Goal: Task Accomplishment & Management: Manage account settings

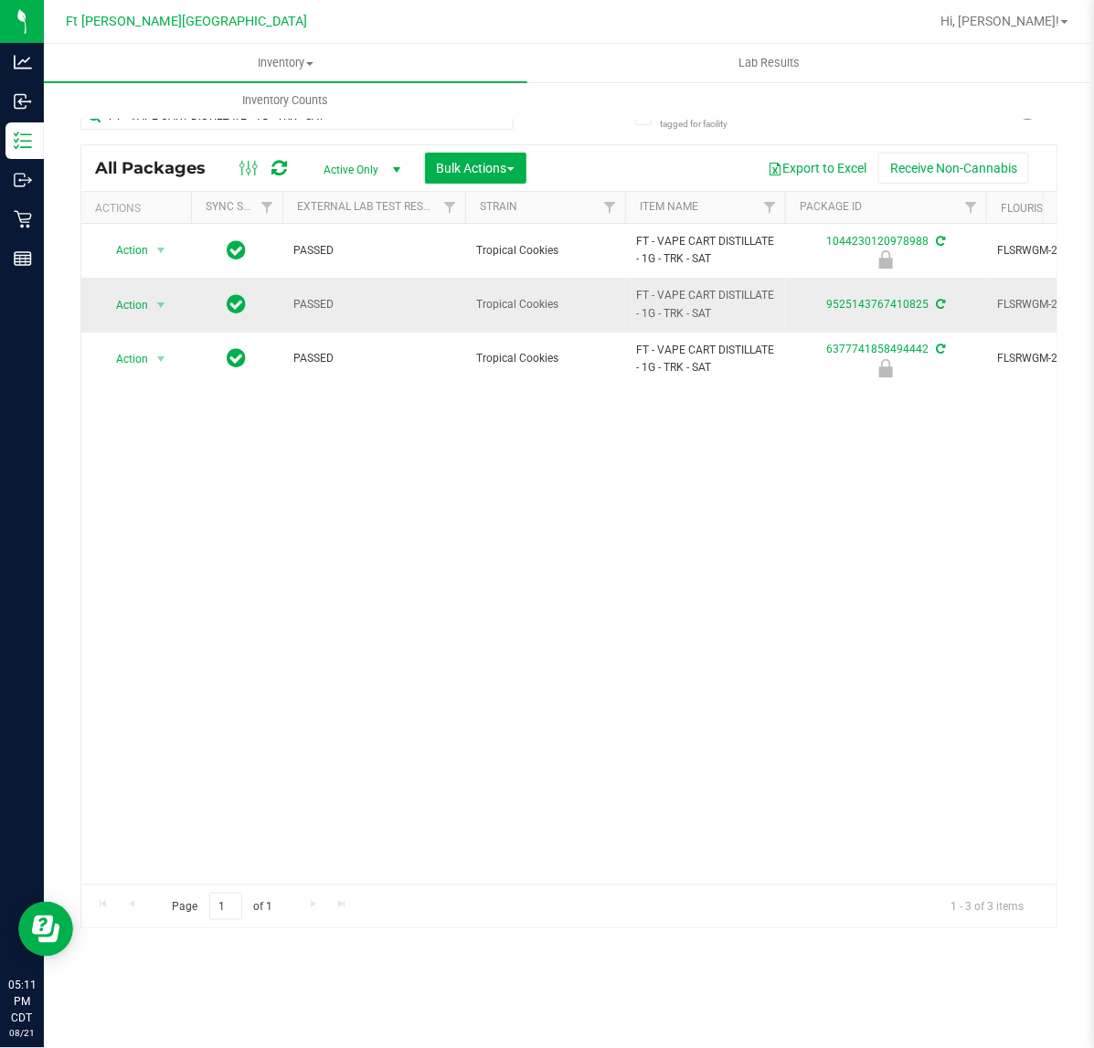
scroll to position [0, 227]
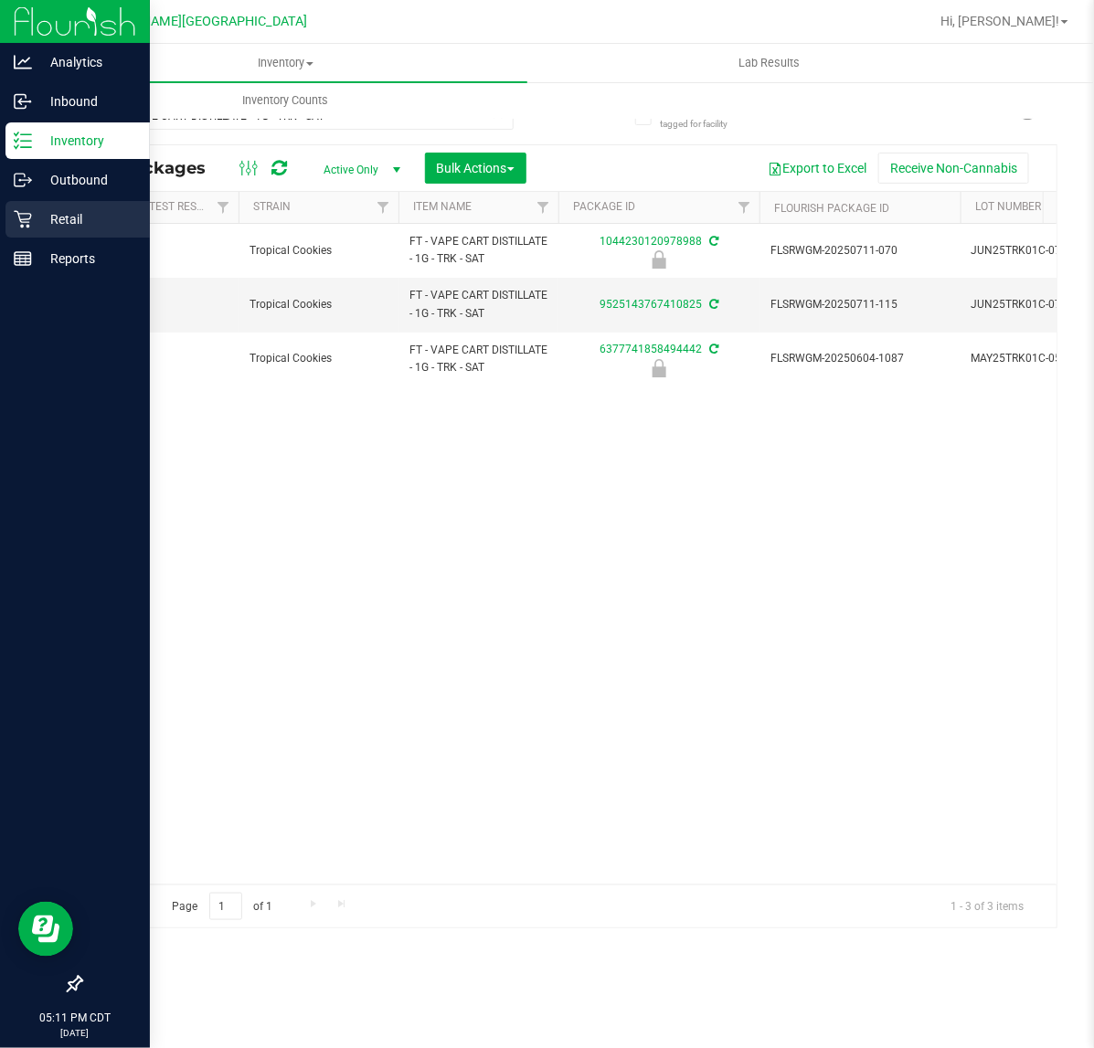
click at [26, 226] on icon at bounding box center [22, 219] width 17 height 17
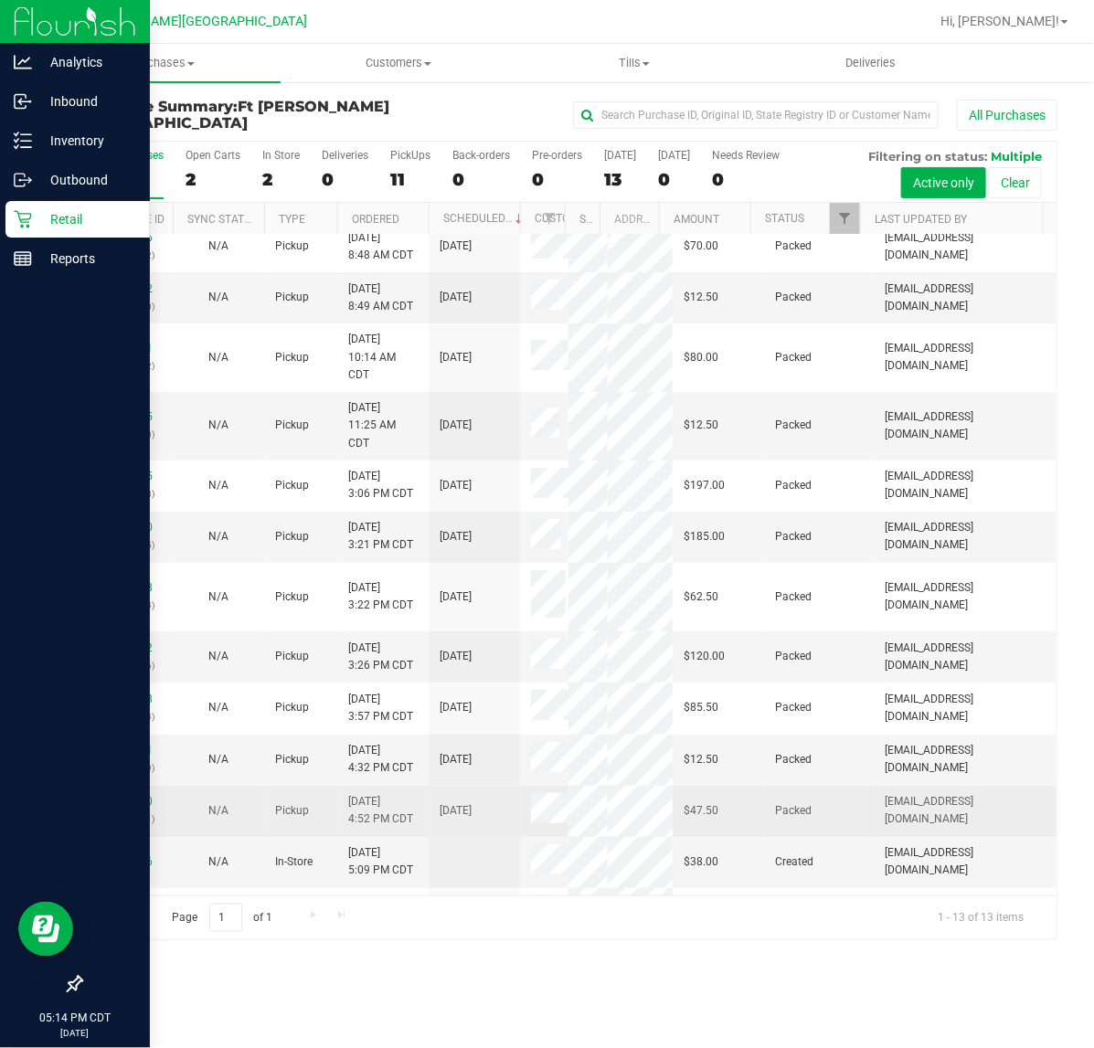
scroll to position [51, 0]
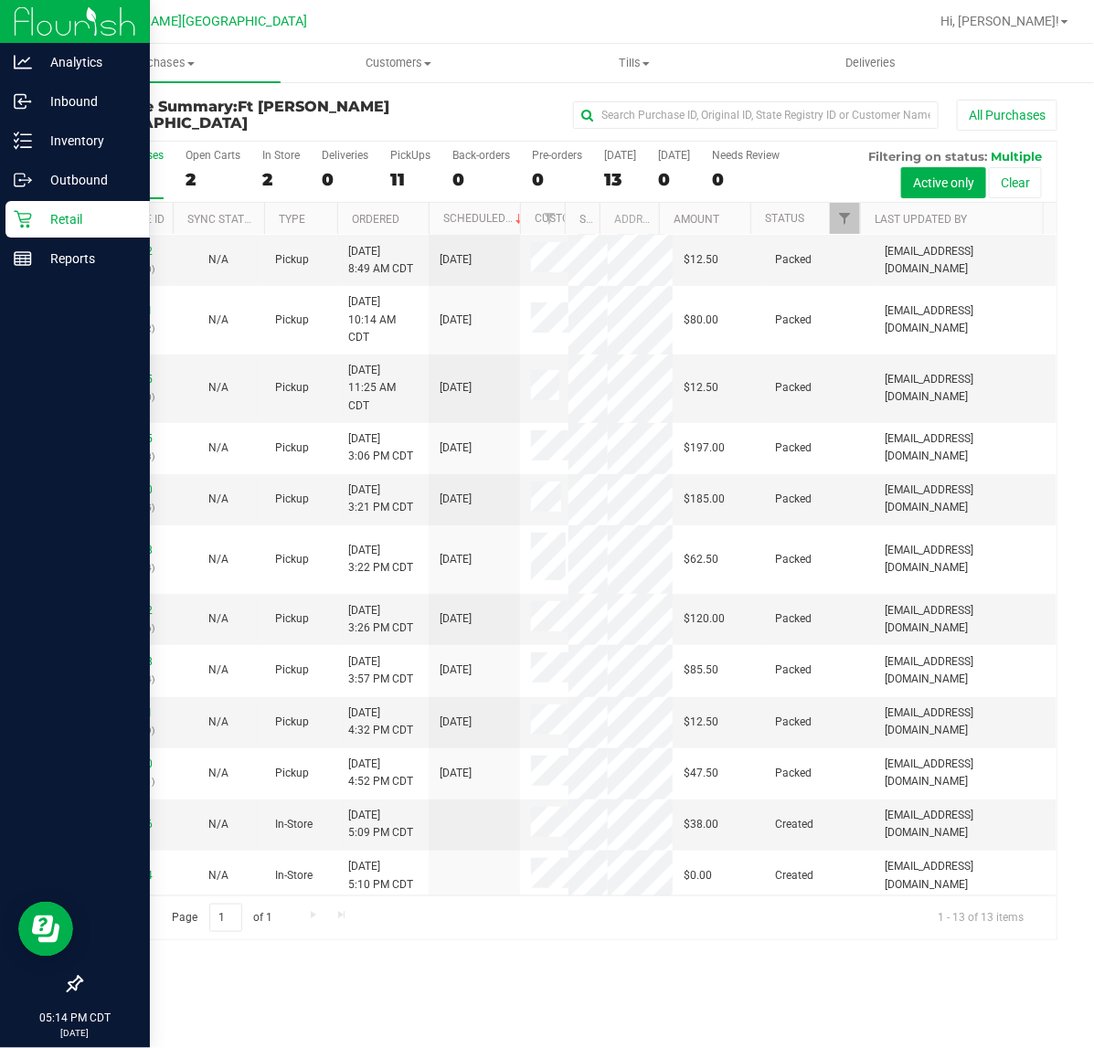
click at [678, 1001] on div "Purchases Summary of purchases Fulfillment All purchases Customers All customer…" at bounding box center [569, 546] width 1050 height 1004
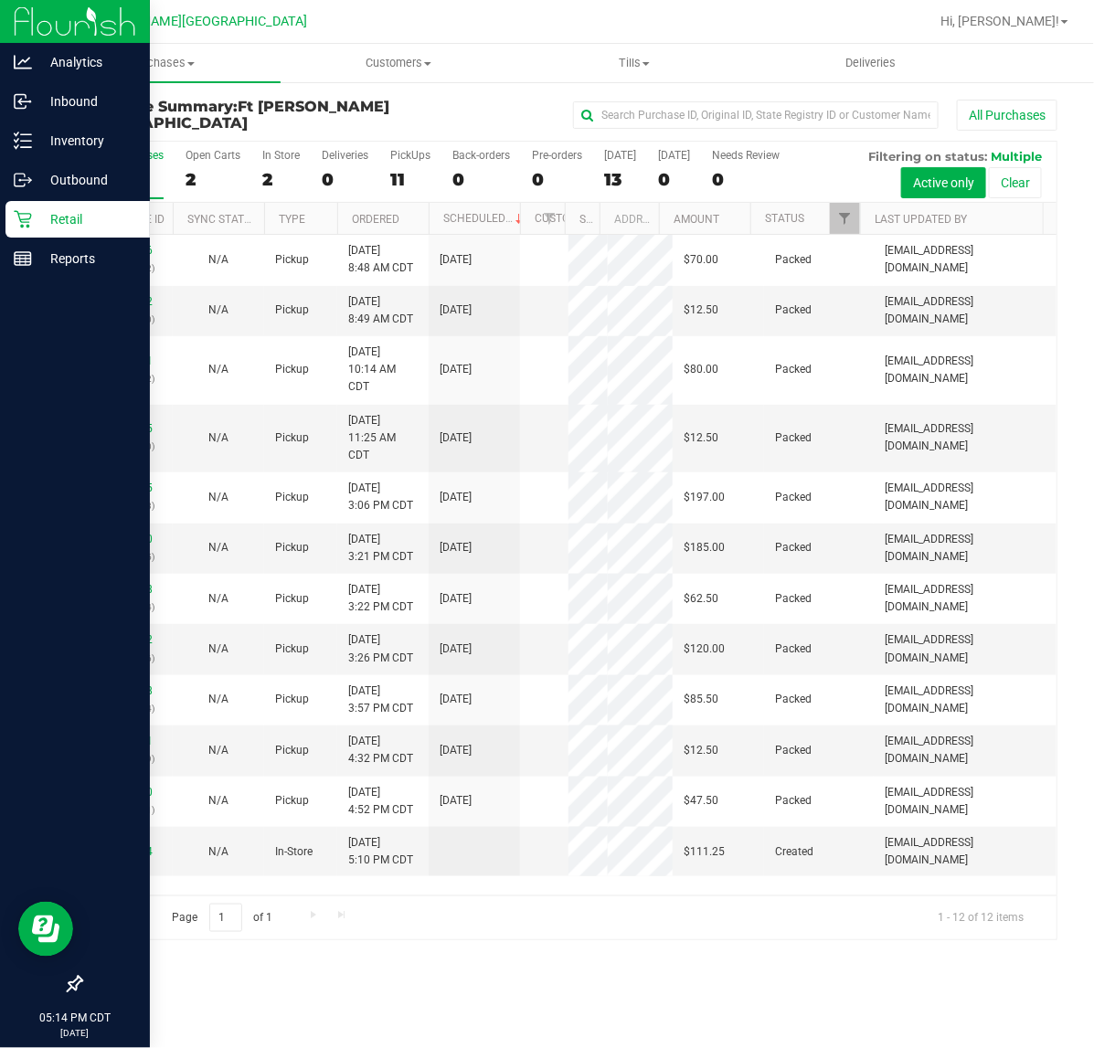
scroll to position [0, 0]
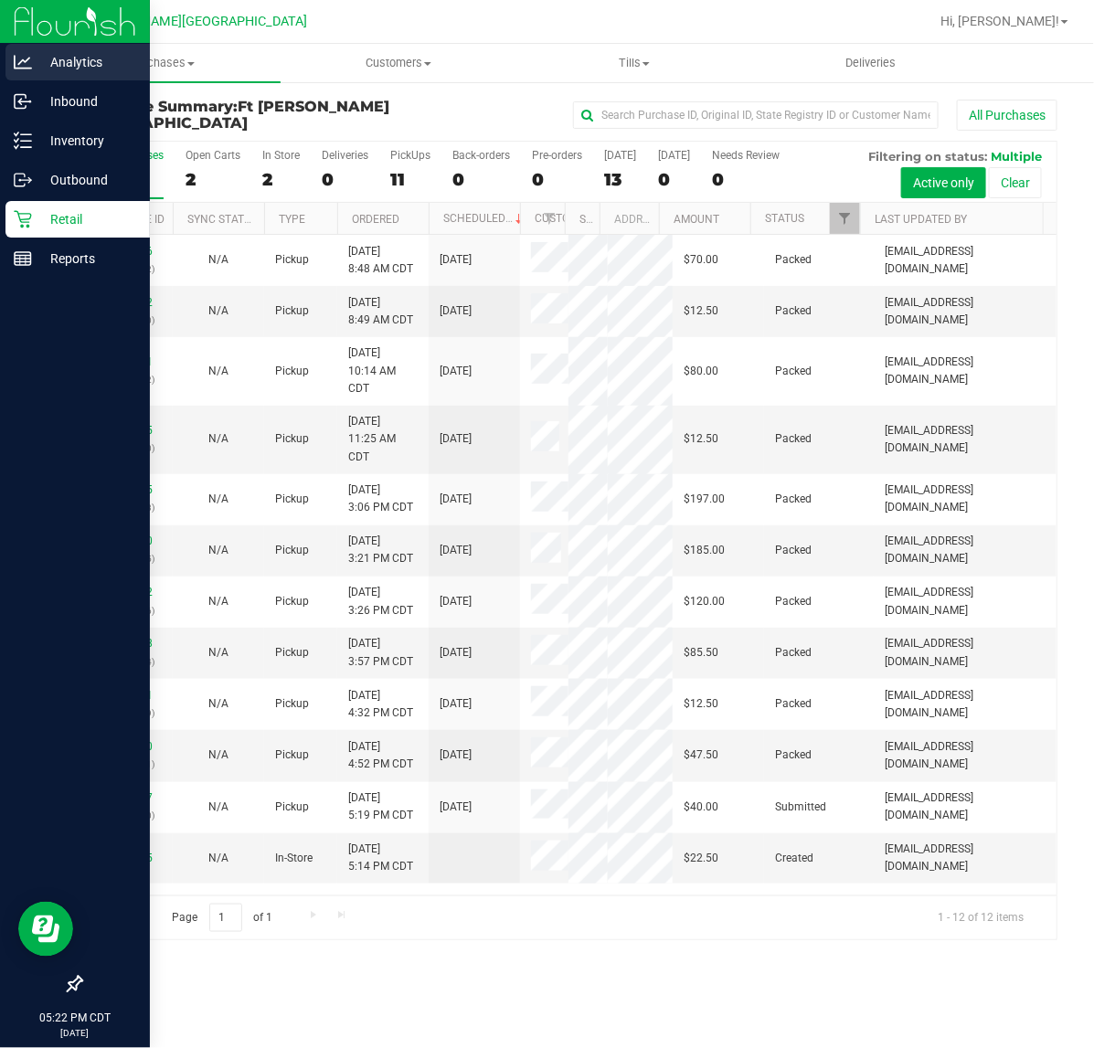
click at [46, 57] on p "Analytics" at bounding box center [87, 62] width 110 height 22
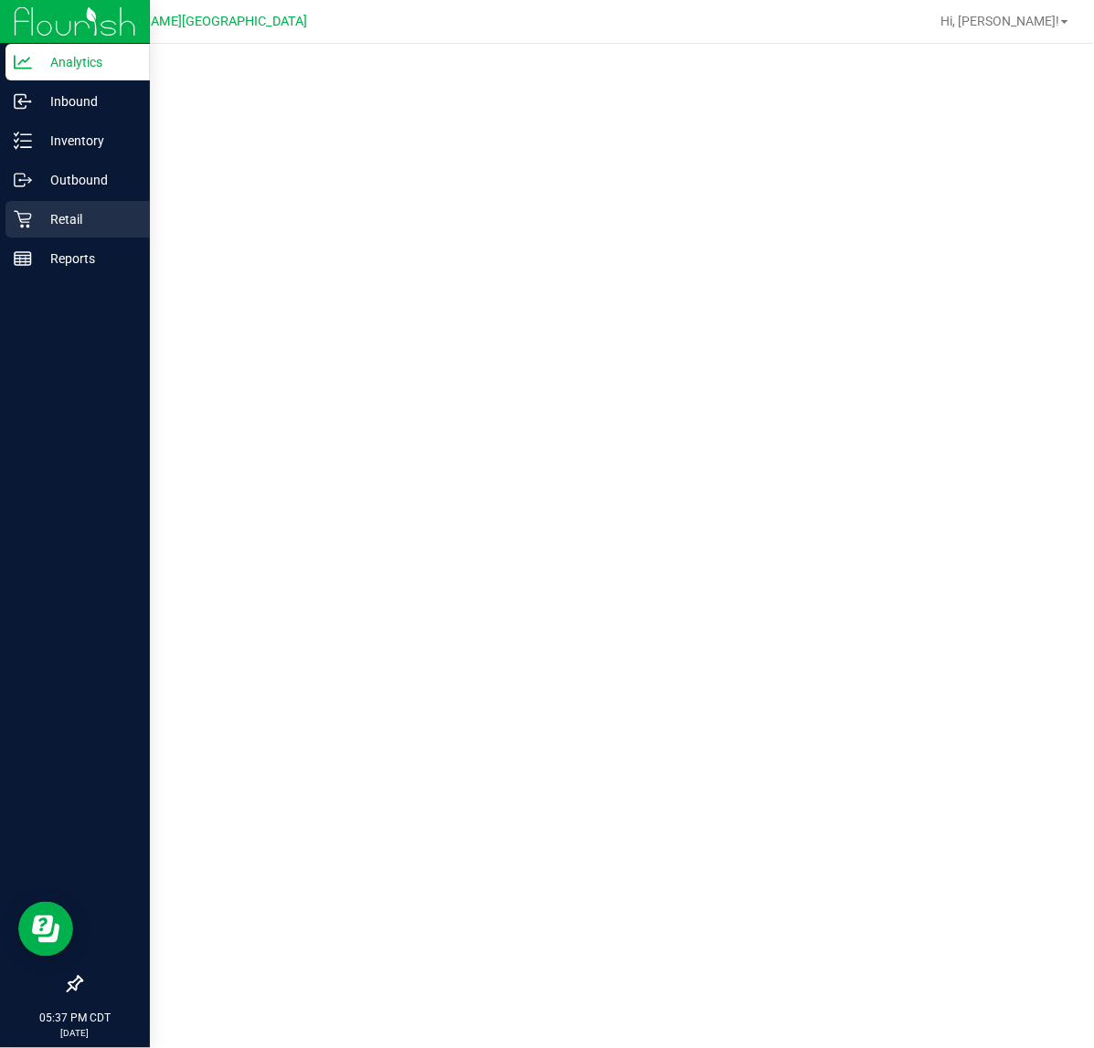
click at [28, 219] on icon at bounding box center [22, 219] width 17 height 17
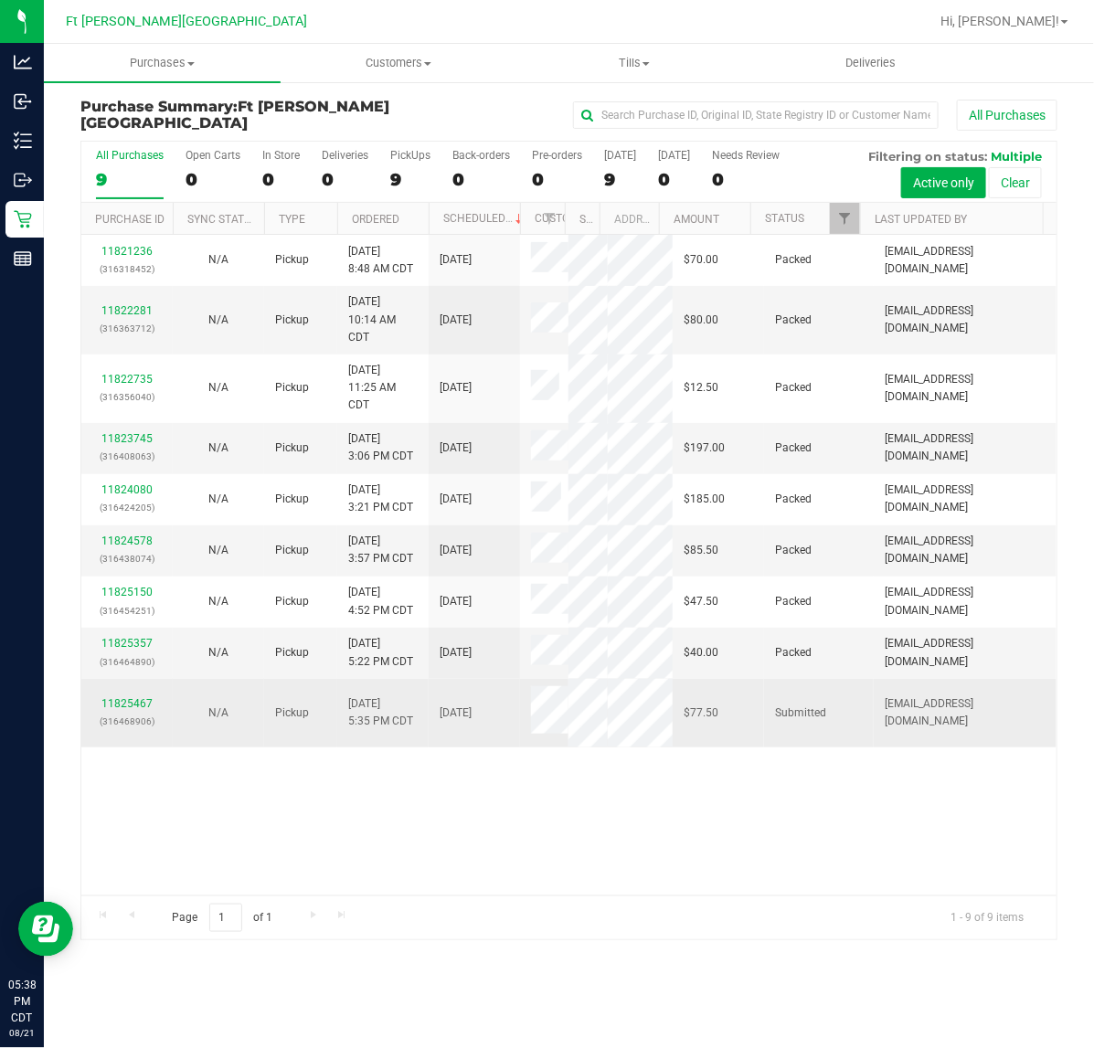
click at [134, 692] on td "11825467 (316468906)" at bounding box center [126, 713] width 91 height 68
click at [135, 700] on link "11825467" at bounding box center [126, 703] width 51 height 13
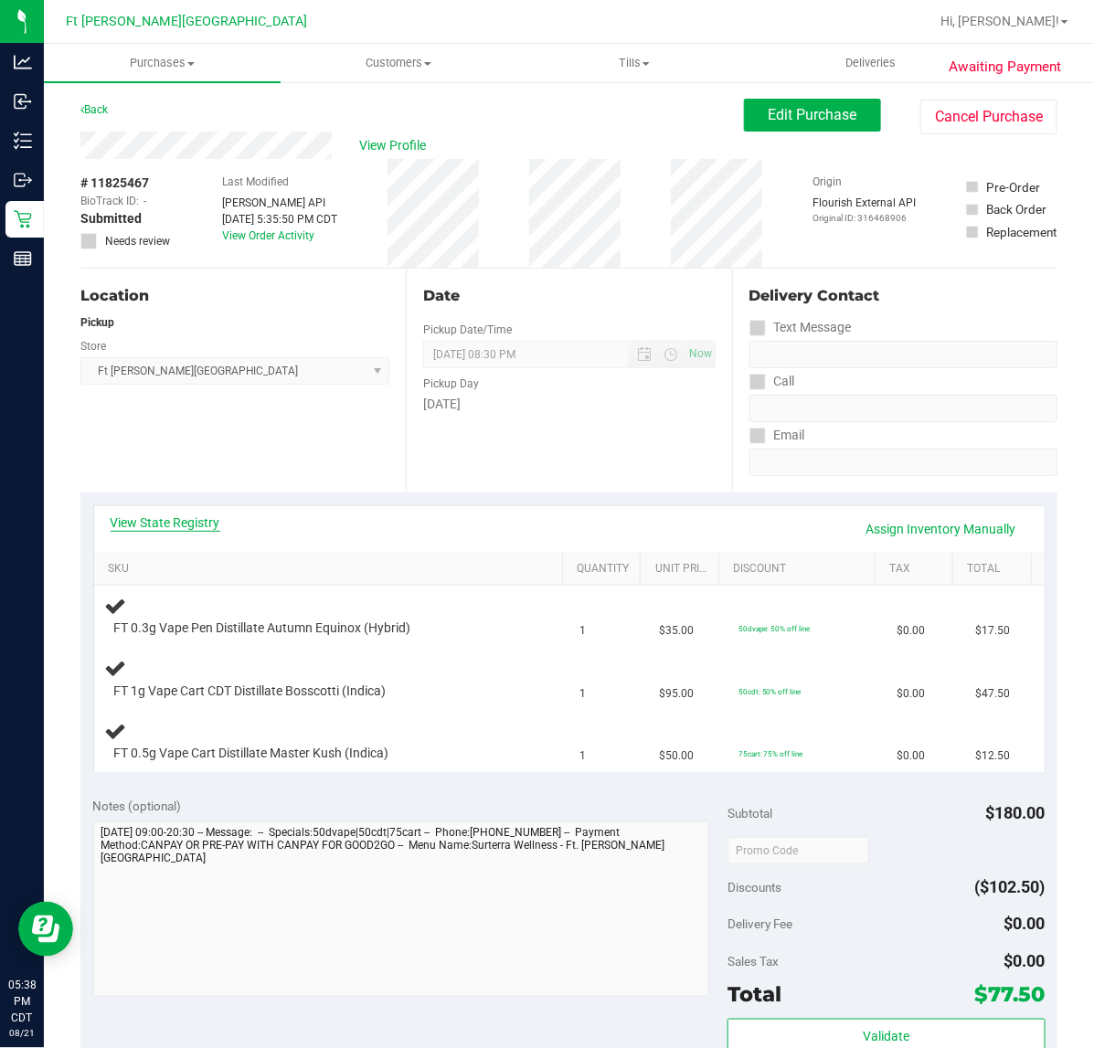
click at [158, 522] on link "View State Registry" at bounding box center [166, 522] width 110 height 18
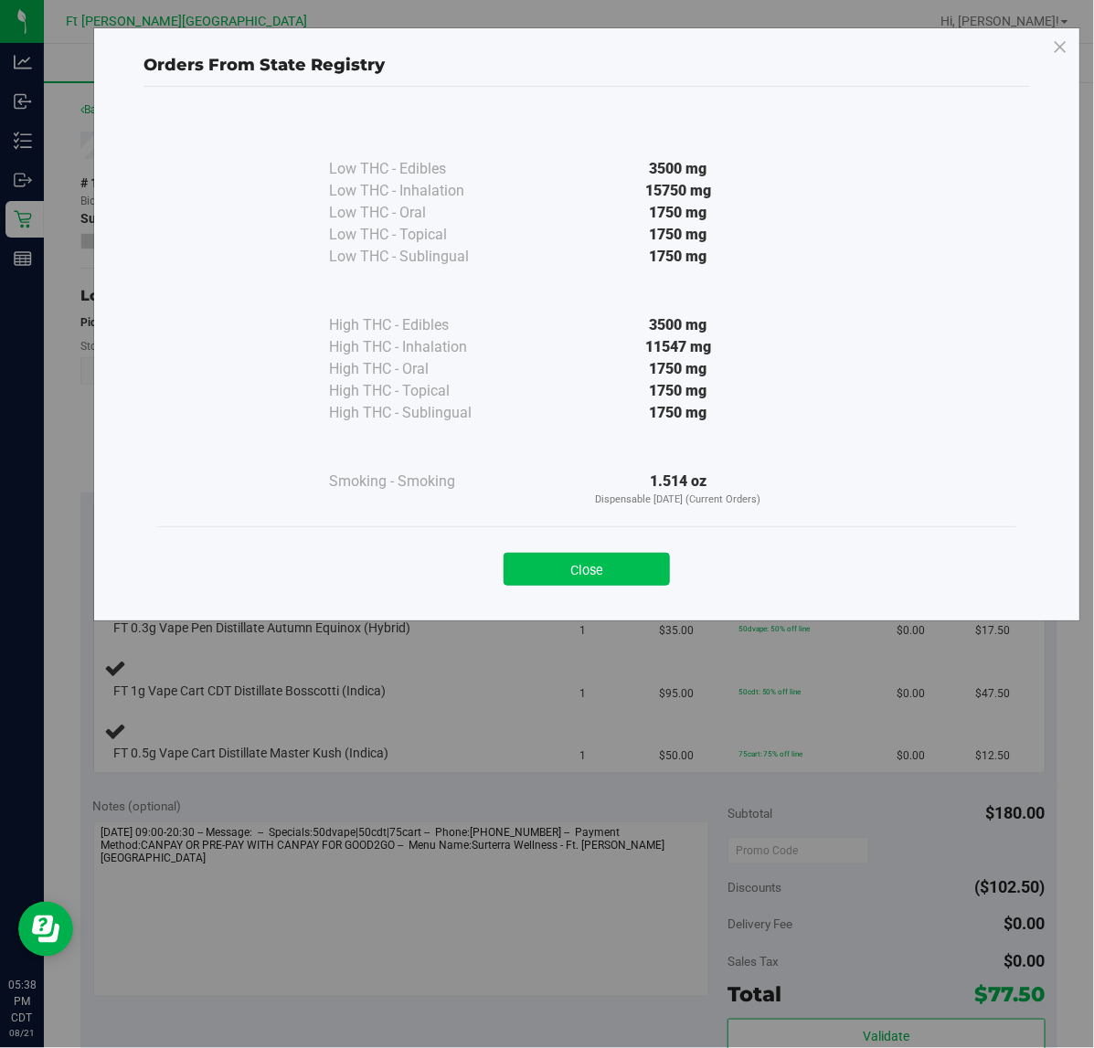
click at [564, 557] on button "Close" at bounding box center [586, 569] width 166 height 33
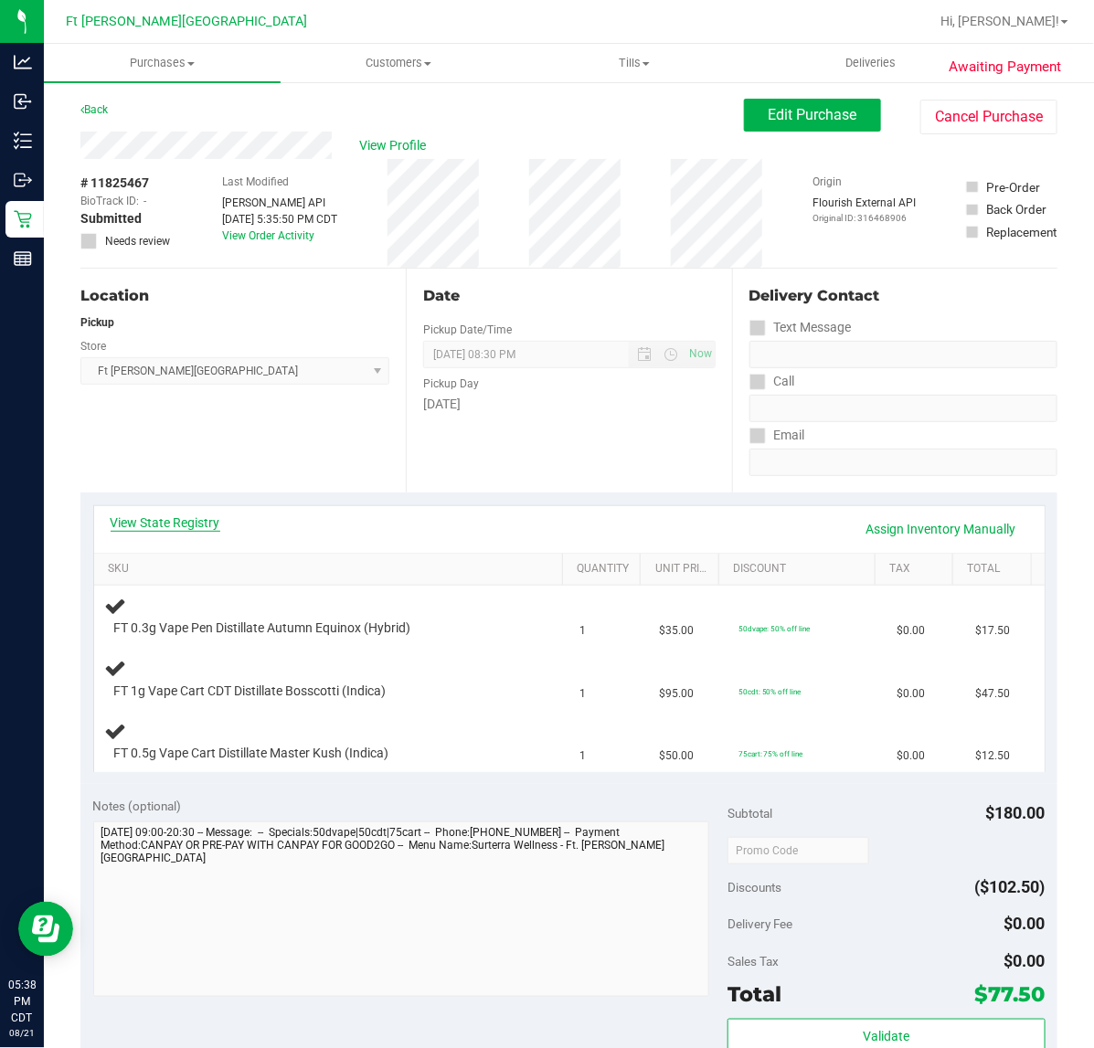
click at [165, 525] on link "View State Registry" at bounding box center [166, 522] width 110 height 18
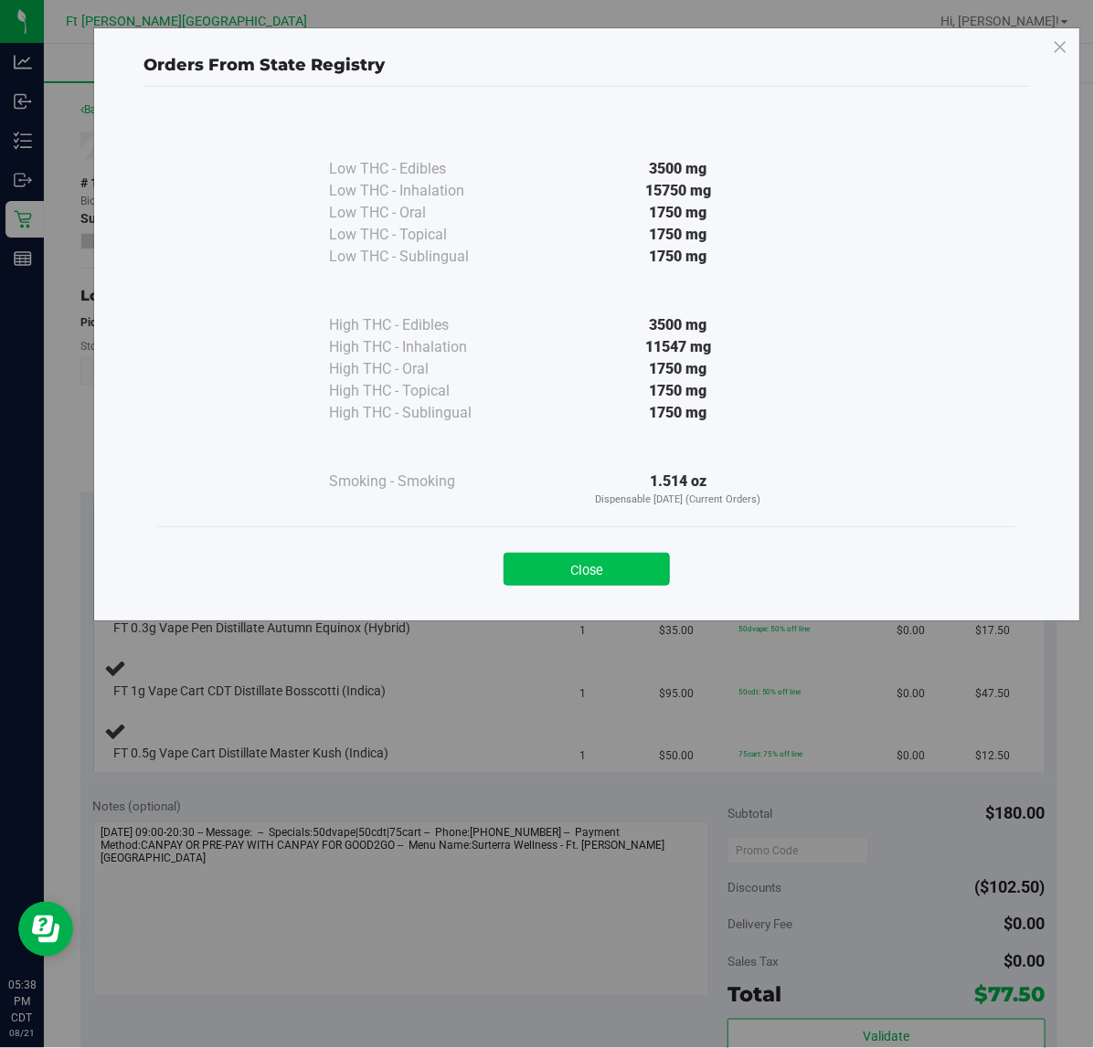
click at [589, 555] on button "Close" at bounding box center [586, 569] width 166 height 33
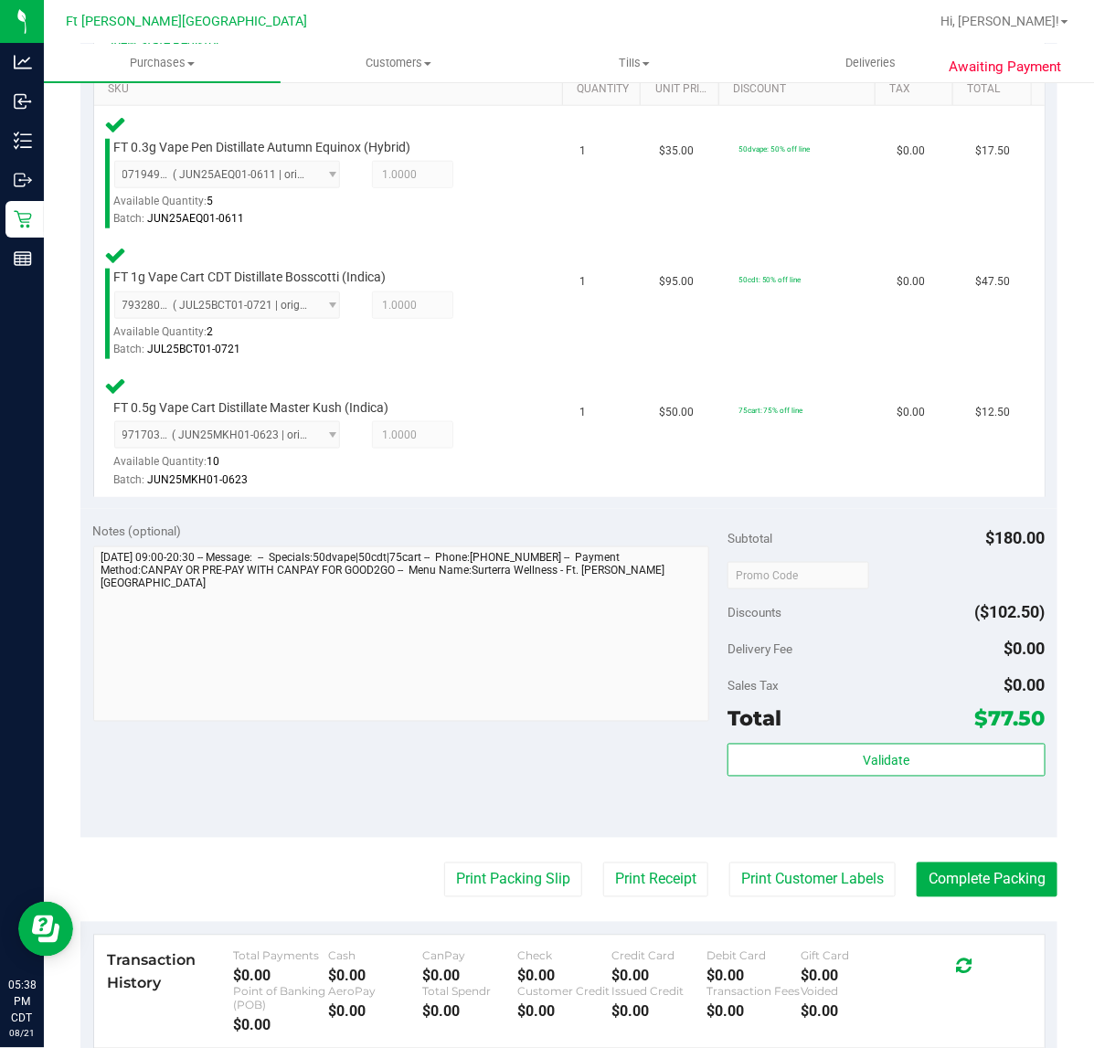
scroll to position [571, 0]
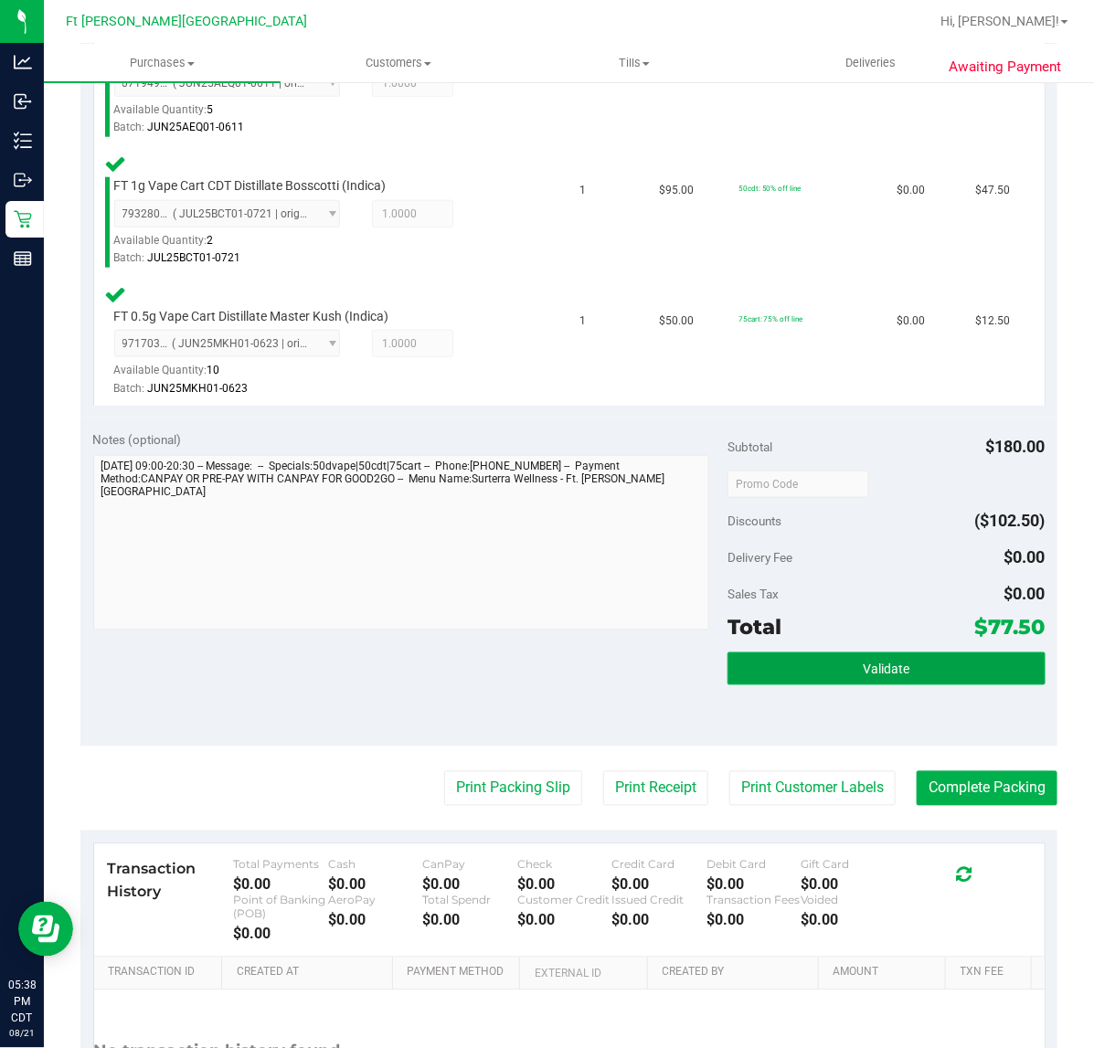
click at [758, 672] on button "Validate" at bounding box center [885, 668] width 317 height 33
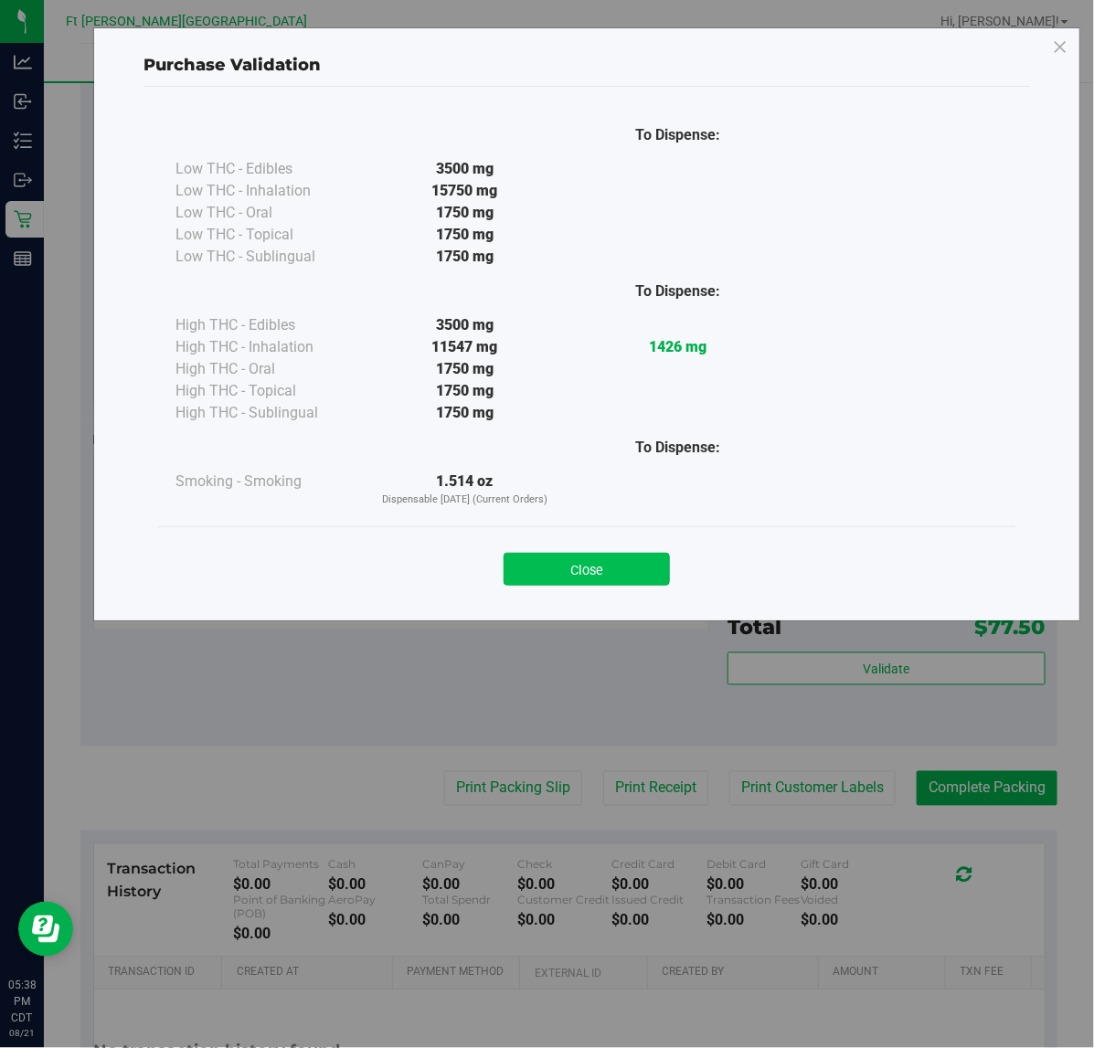
click at [590, 559] on button "Close" at bounding box center [586, 569] width 166 height 33
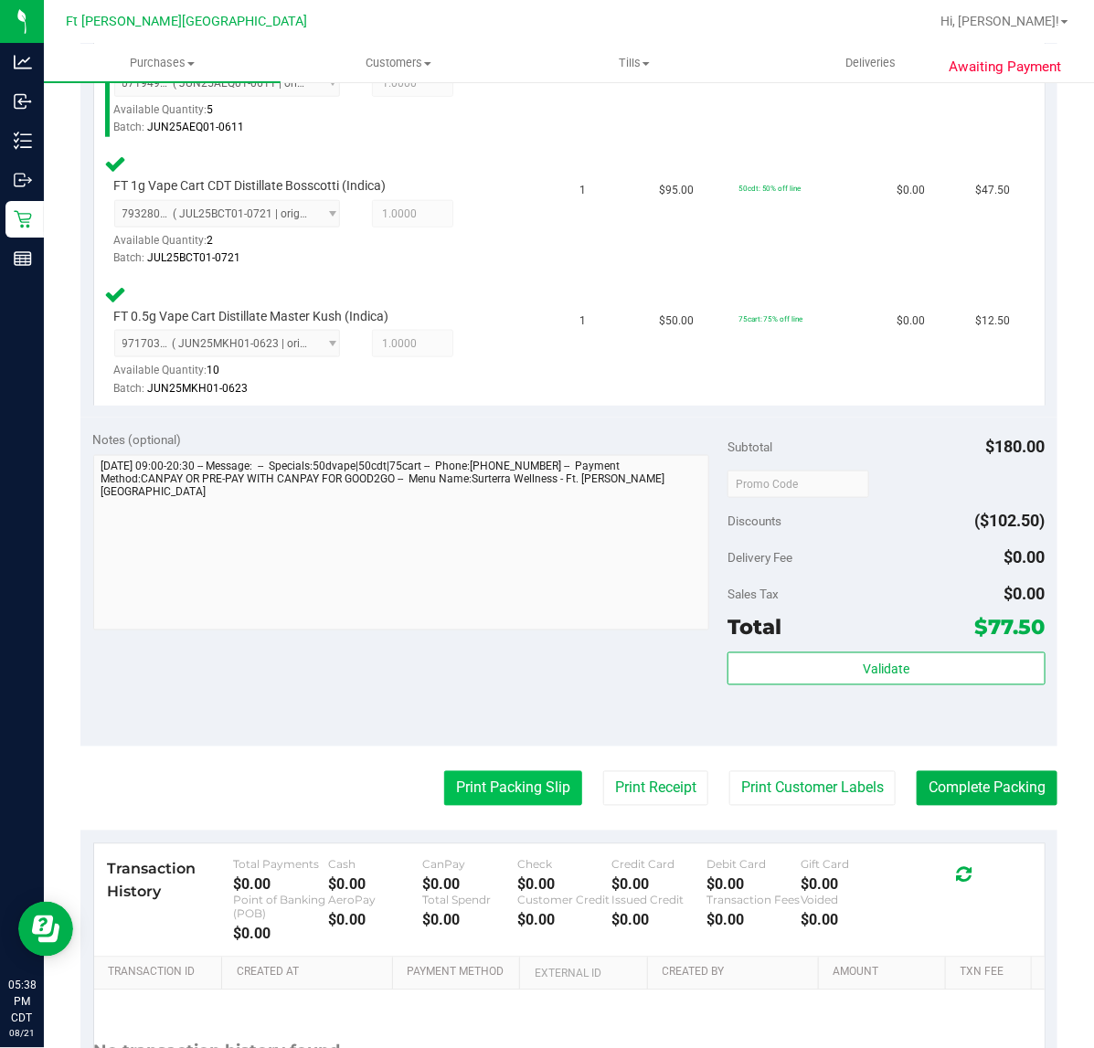
click at [513, 784] on button "Print Packing Slip" at bounding box center [513, 788] width 138 height 35
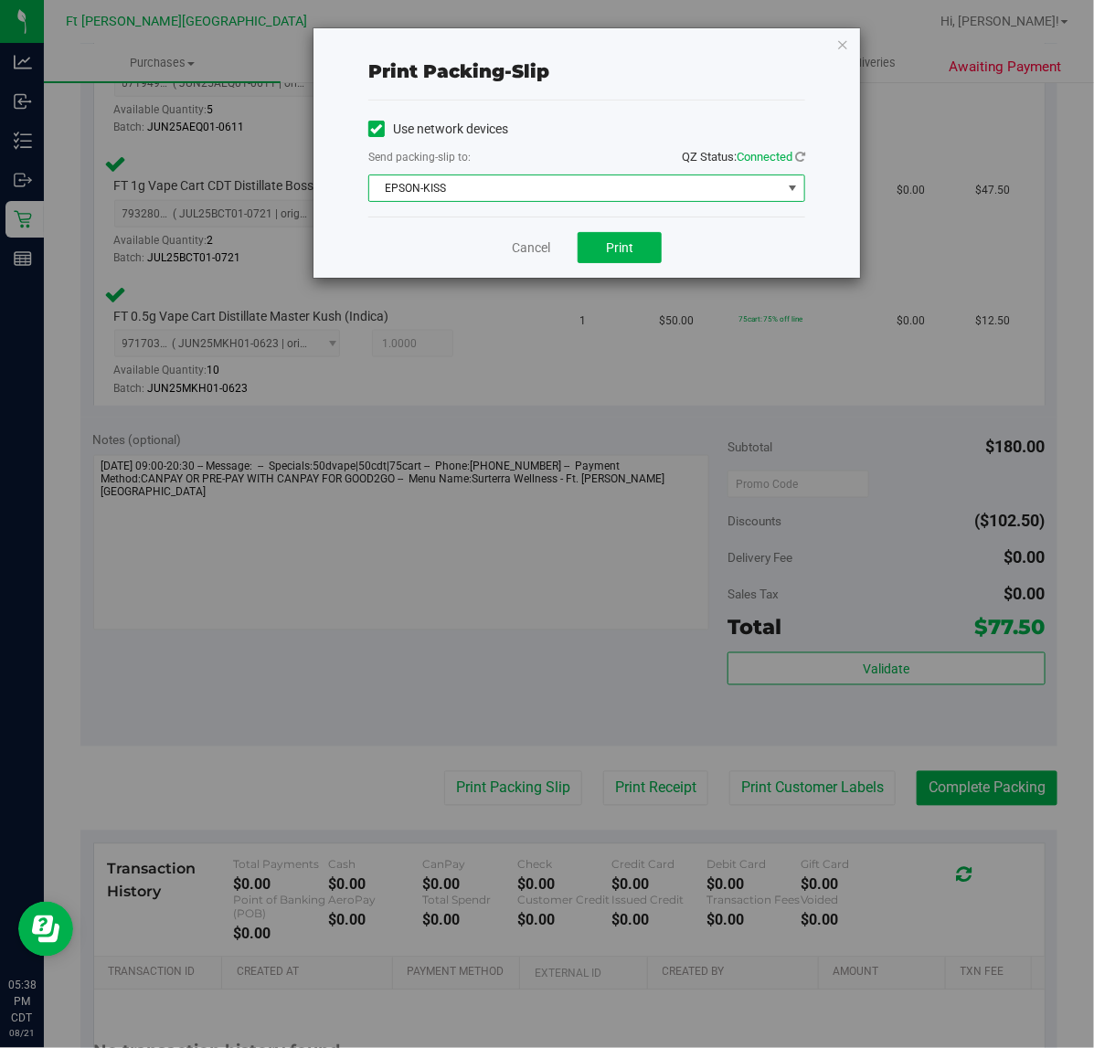
click at [557, 179] on span "EPSON-KISS" at bounding box center [575, 188] width 412 height 26
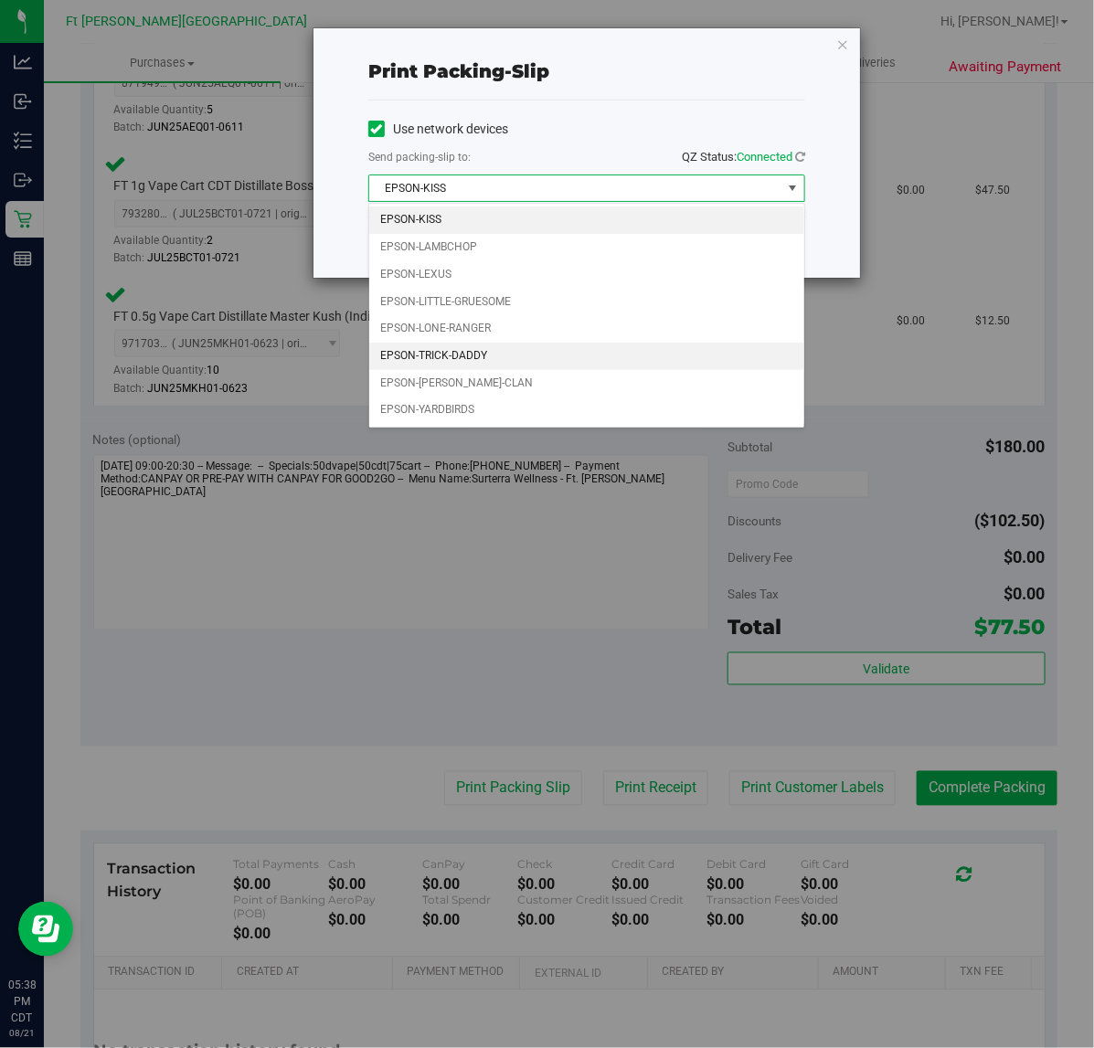
click at [524, 357] on li "EPSON-TRICK-DADDY" at bounding box center [586, 356] width 435 height 27
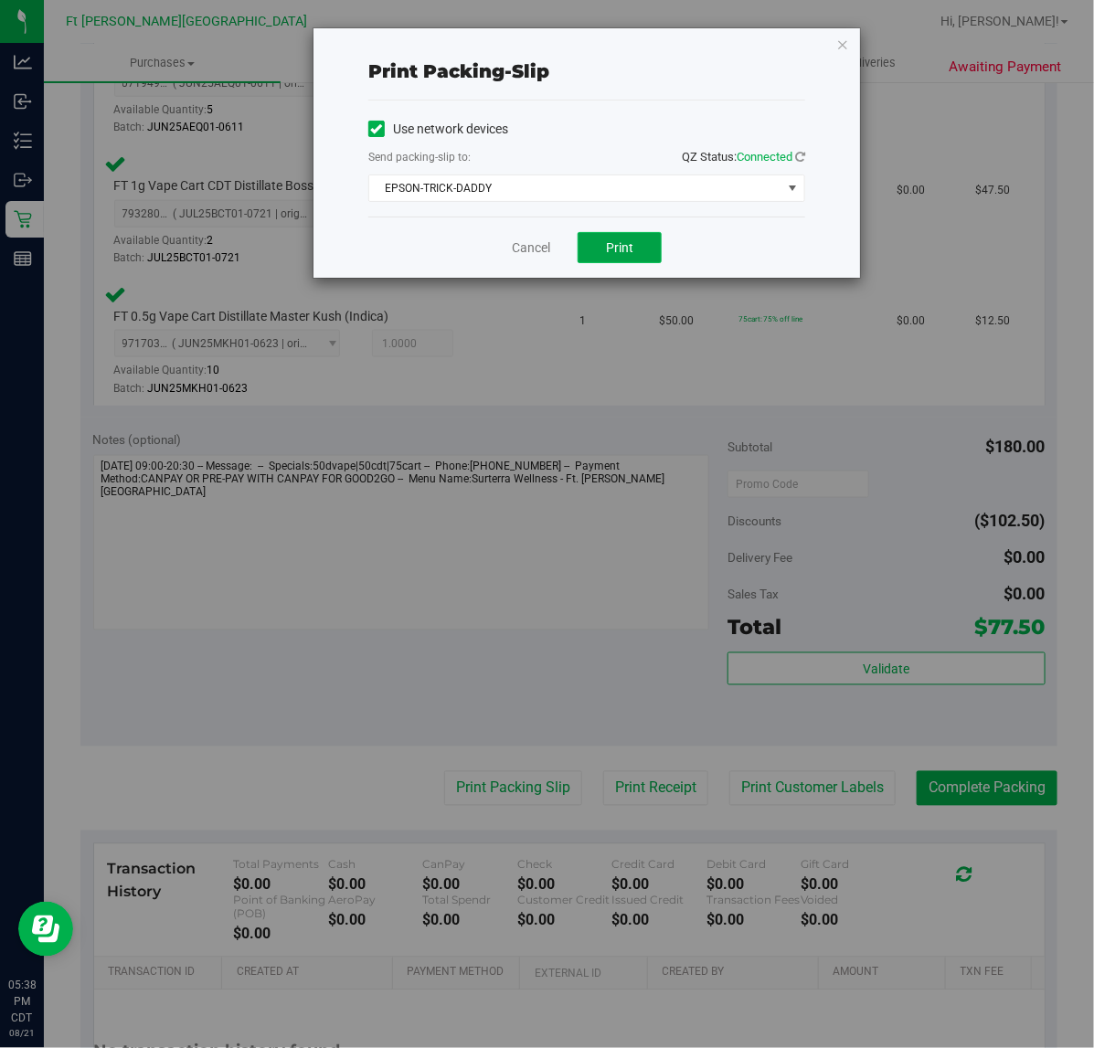
click at [601, 249] on button "Print" at bounding box center [619, 247] width 84 height 31
click at [536, 248] on link "Cancel" at bounding box center [531, 247] width 38 height 19
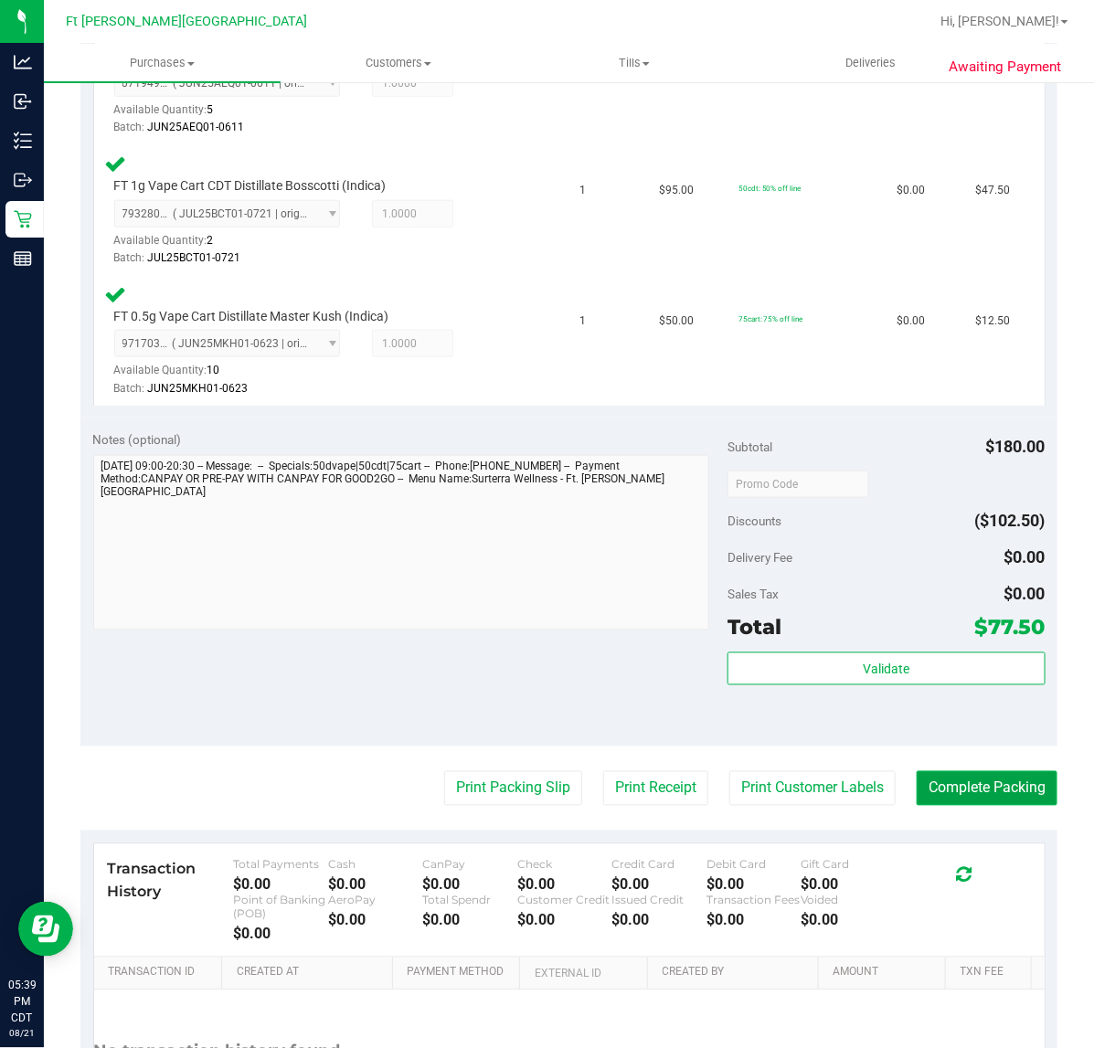
click at [946, 792] on button "Complete Packing" at bounding box center [986, 788] width 141 height 35
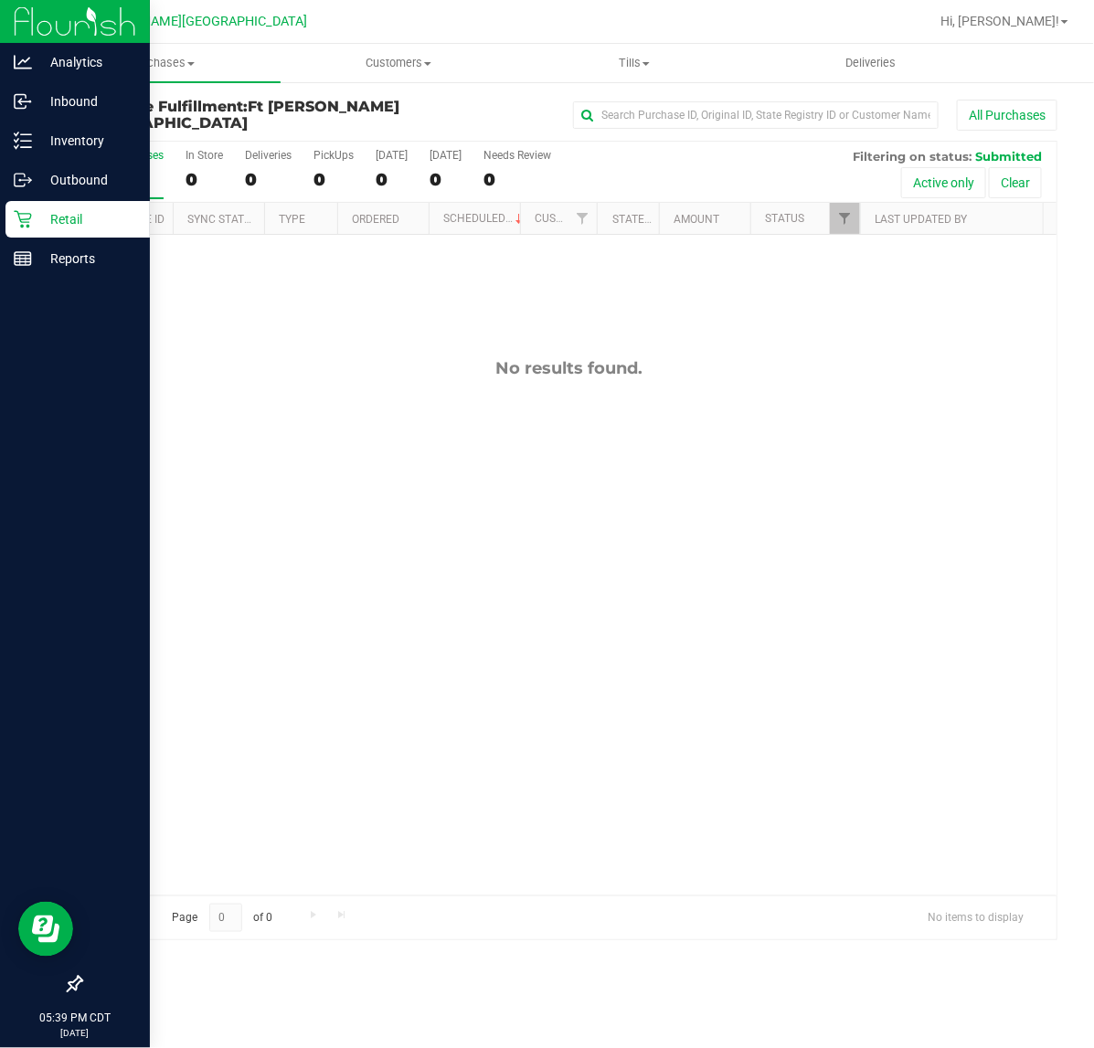
click at [35, 224] on p "Retail" at bounding box center [87, 219] width 110 height 22
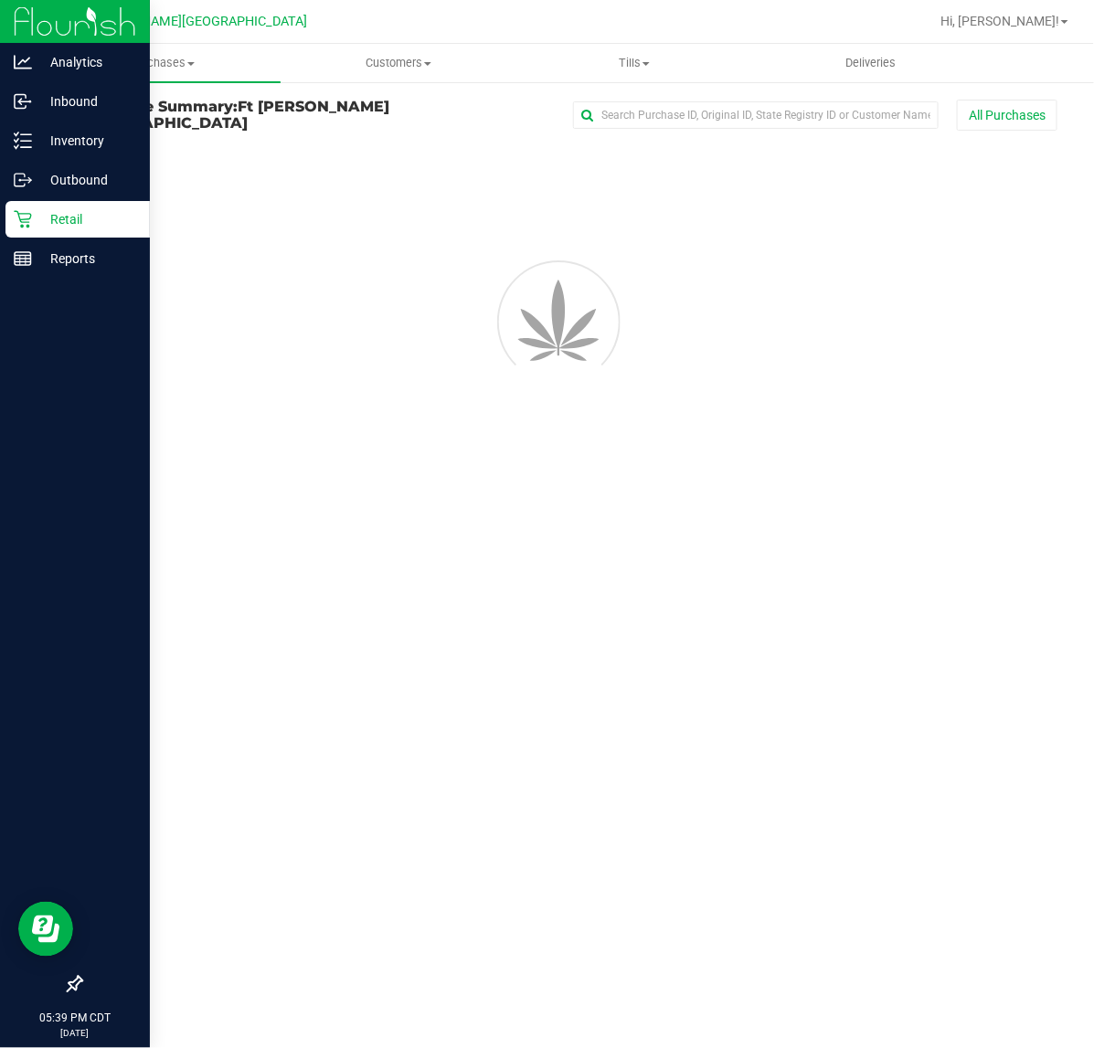
click at [35, 224] on p "Retail" at bounding box center [87, 219] width 110 height 22
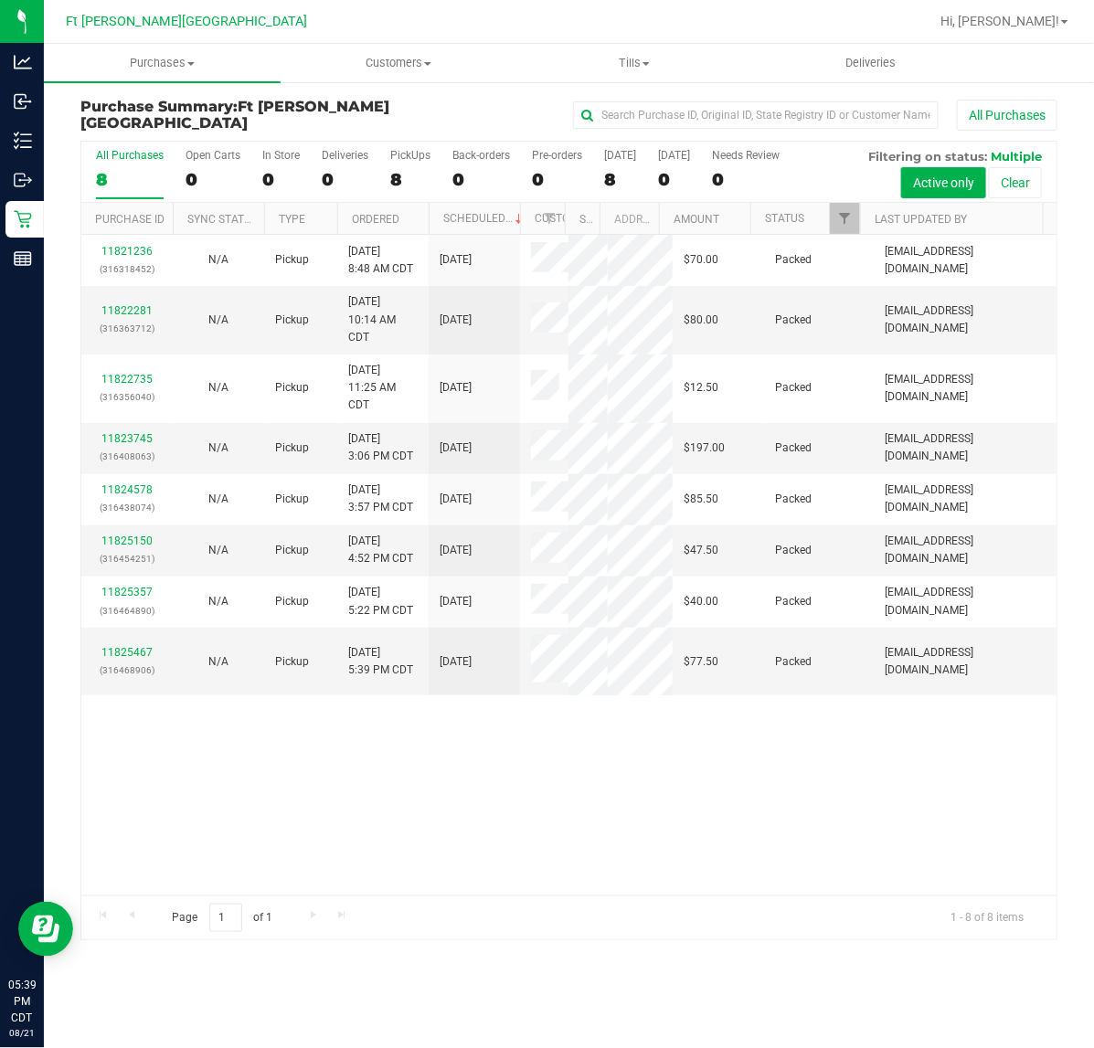
click at [294, 857] on div "11821236 (316318452) N/A Pickup [DATE] 8:48 AM CDT 8/21/2025 $70.00 Packed [EMA…" at bounding box center [568, 565] width 975 height 661
click at [641, 56] on span "Tills" at bounding box center [634, 63] width 235 height 16
click at [545, 102] on span "Manage tills" at bounding box center [577, 110] width 123 height 16
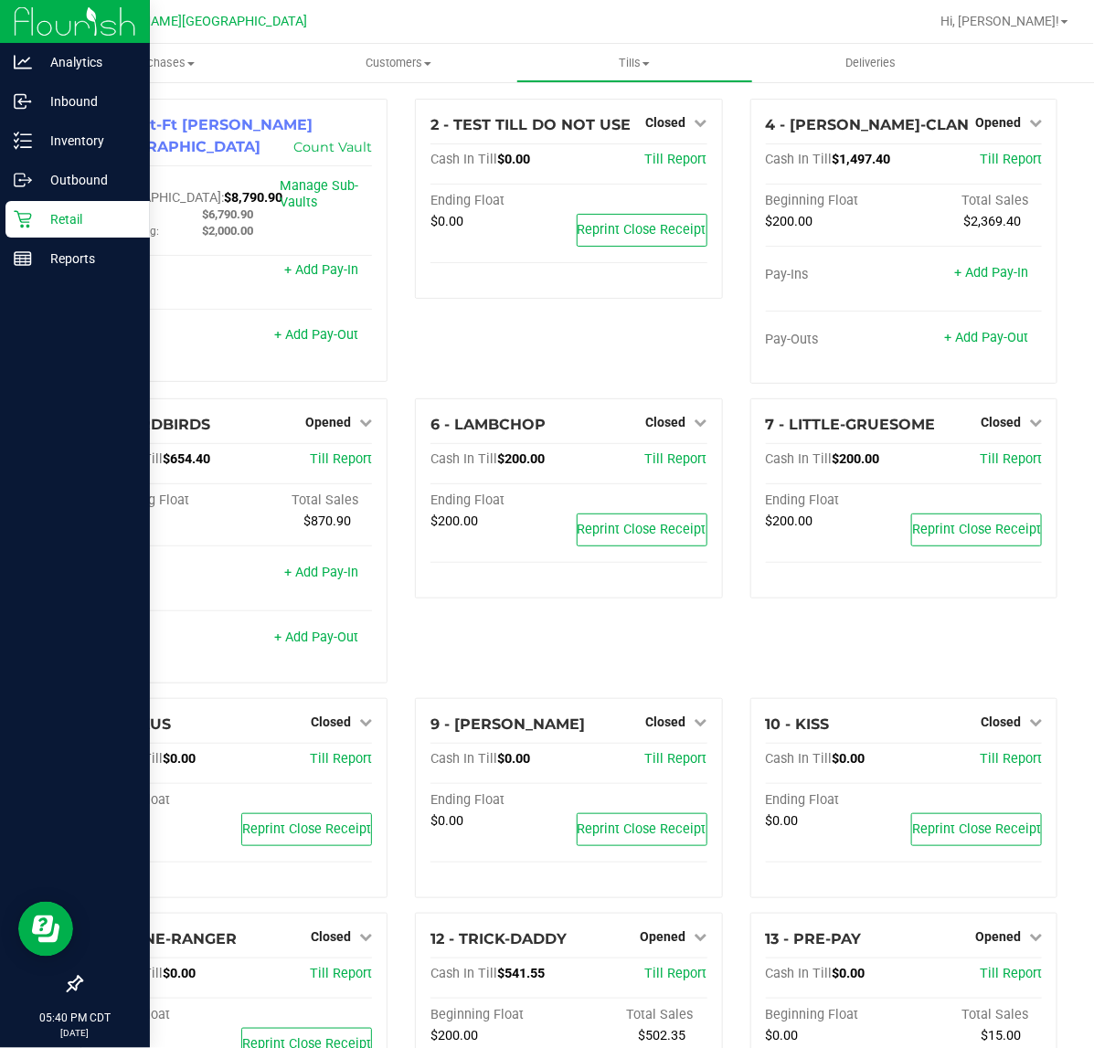
click at [34, 221] on p "Retail" at bounding box center [87, 219] width 110 height 22
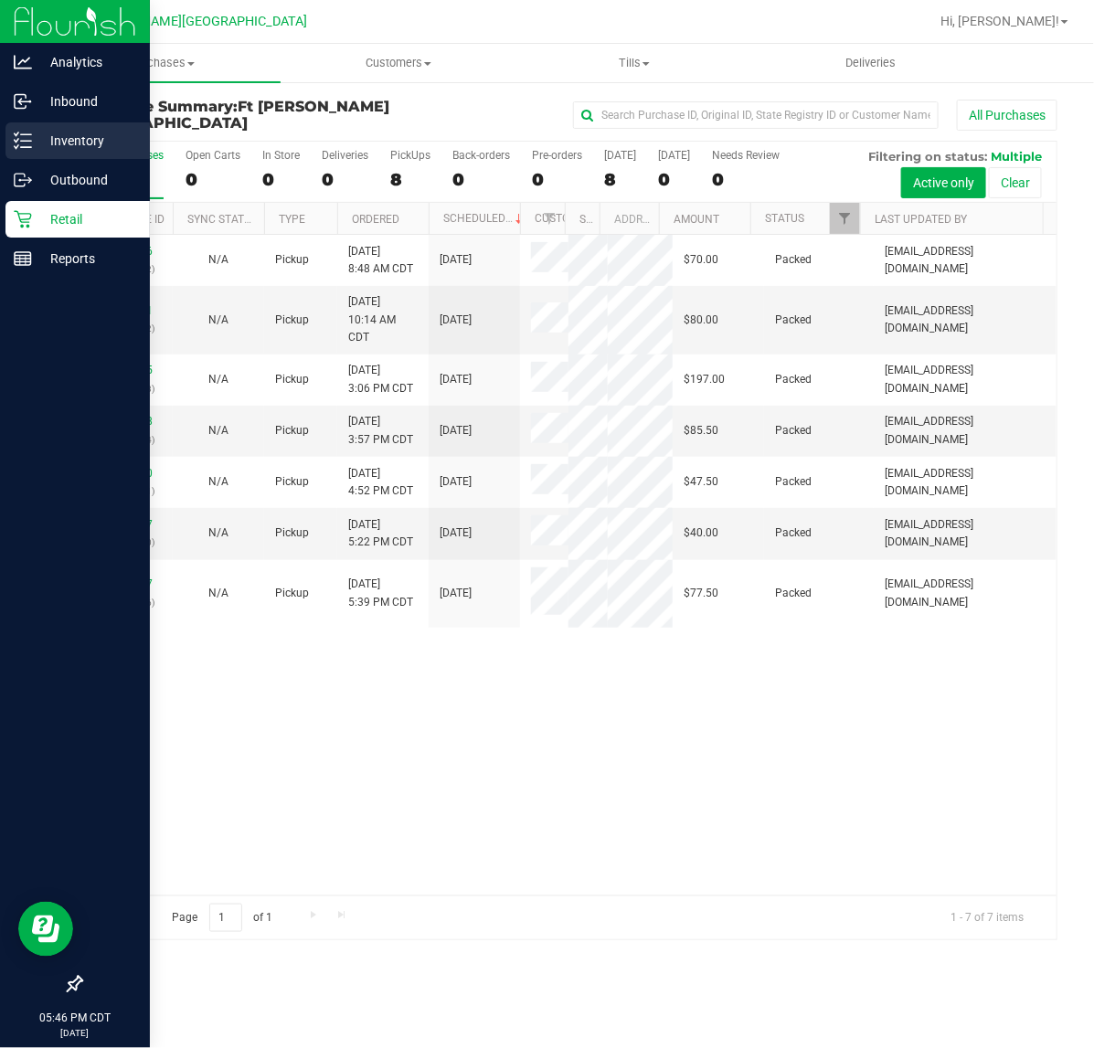
click at [19, 153] on div "Inventory" at bounding box center [77, 140] width 144 height 37
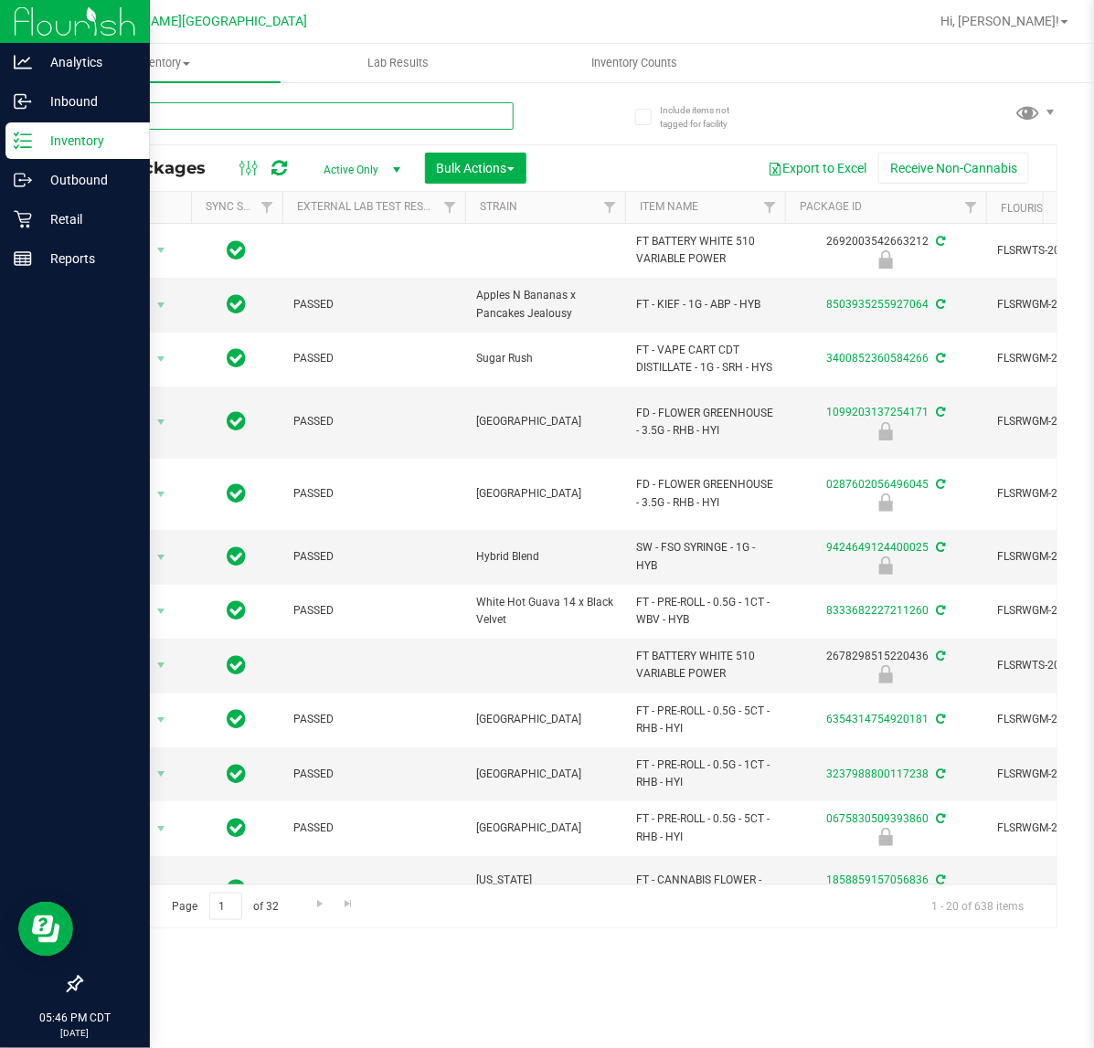
click at [265, 119] on input "text" at bounding box center [296, 115] width 433 height 27
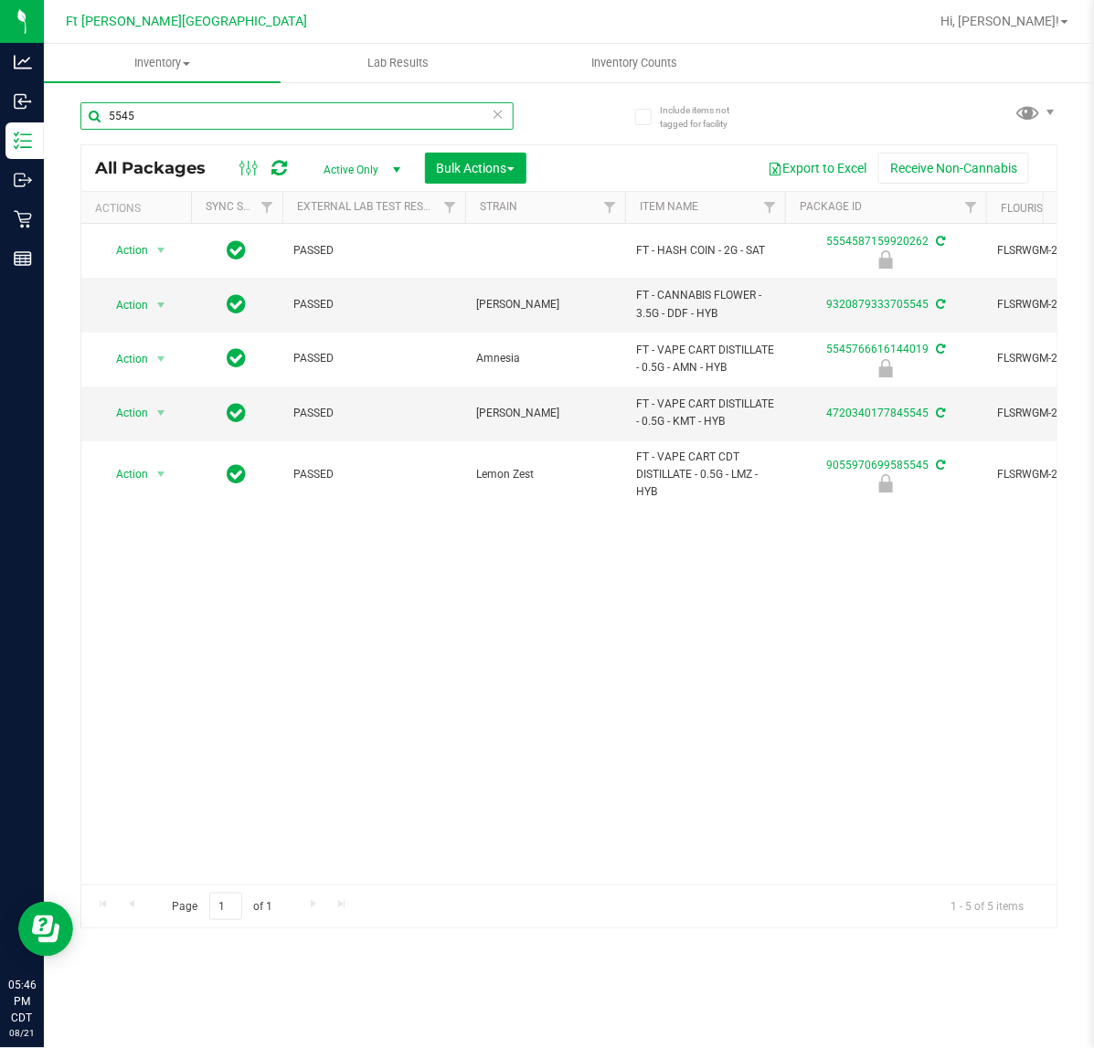
type input "5545"
click at [303, 694] on div "Action Action Edit attributes Global inventory Locate package Package audit log…" at bounding box center [568, 554] width 975 height 661
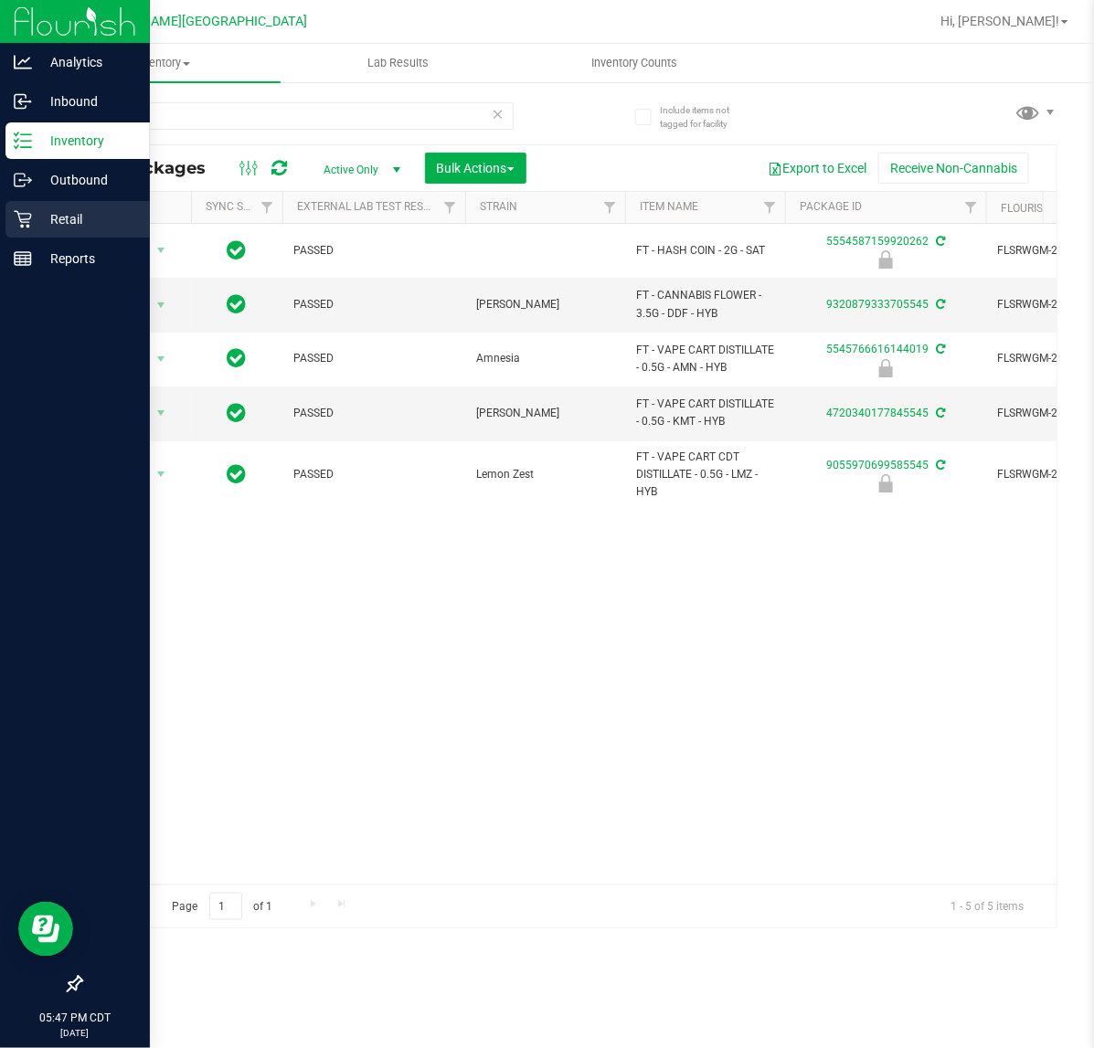
click at [34, 227] on p "Retail" at bounding box center [87, 219] width 110 height 22
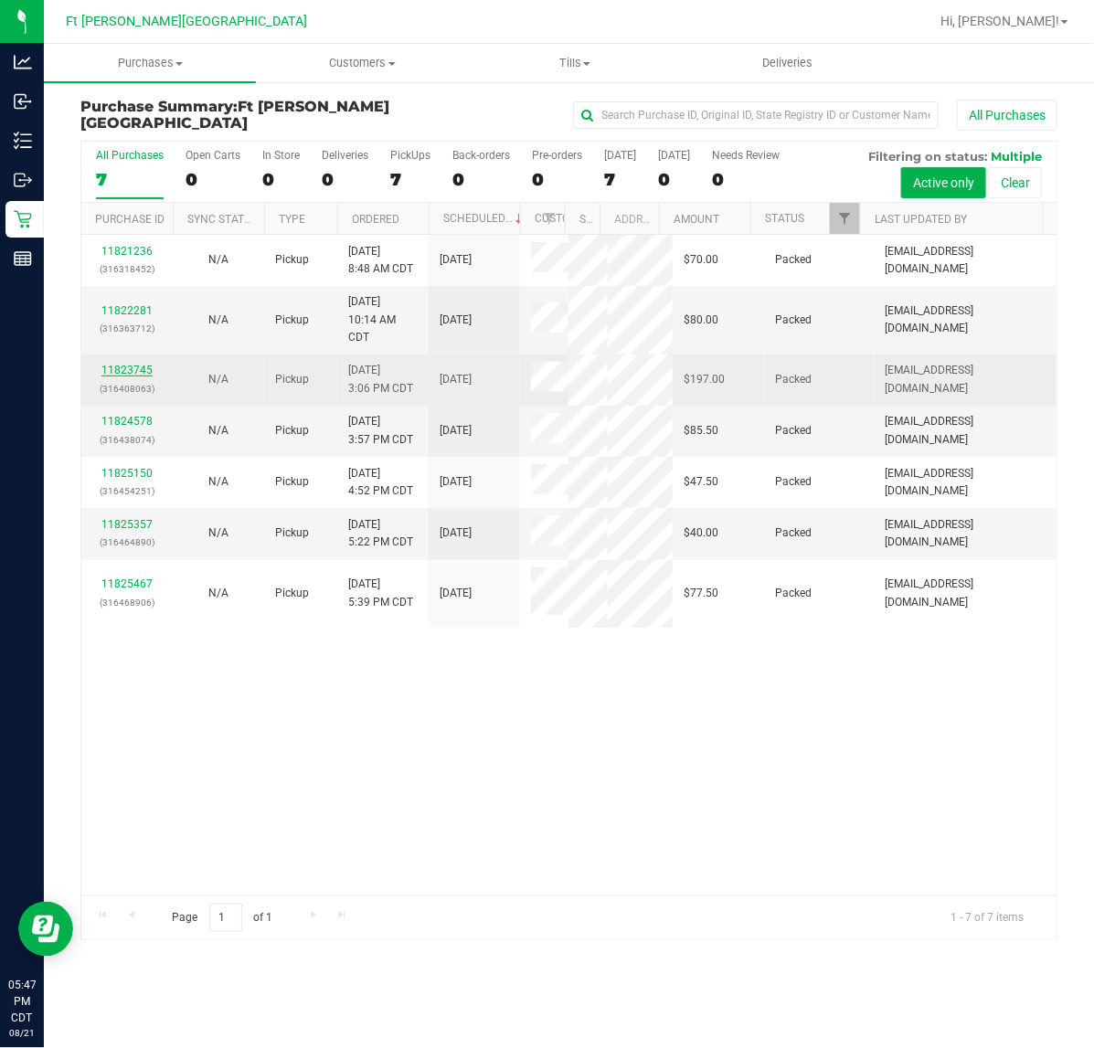
click at [134, 376] on div "11823745 (316408063)" at bounding box center [126, 379] width 69 height 35
click at [134, 371] on link "11823745" at bounding box center [126, 370] width 51 height 13
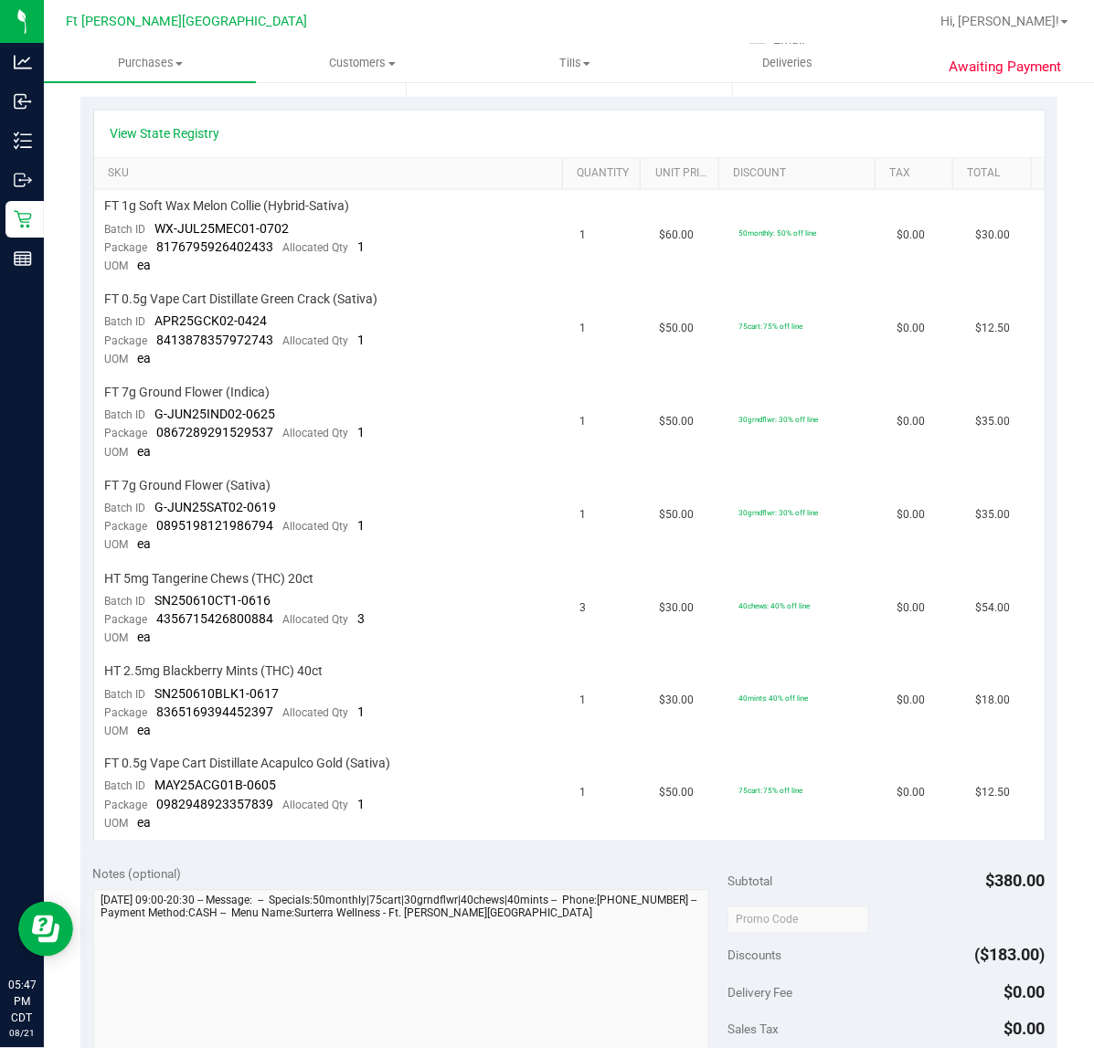
scroll to position [457, 0]
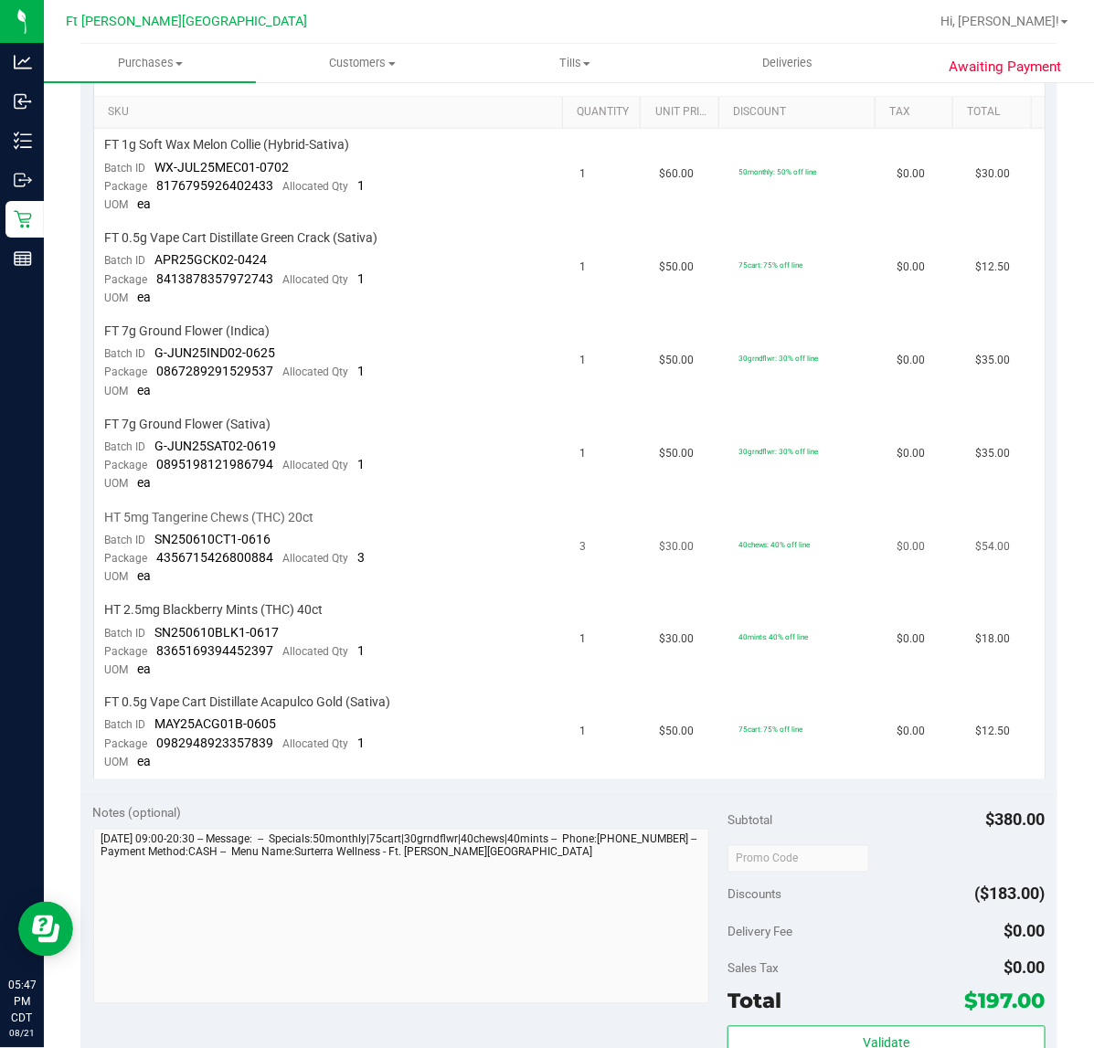
click at [489, 549] on td "HT 5mg Tangerine Chews (THC) 20ct Batch ID SN250610CT1-0616 Package 43567154268…" at bounding box center [331, 548] width 475 height 93
click at [482, 546] on td "HT 5mg Tangerine Chews (THC) 20ct Batch ID SN250610CT1-0616 Package 43567154268…" at bounding box center [331, 548] width 475 height 93
click at [476, 468] on td "FT 7g Ground Flower (Sativa) Batch ID G-JUN25SAT02-0619 Package 089519812198679…" at bounding box center [331, 454] width 475 height 93
click at [485, 365] on td "FT 7g Ground Flower (Indica) Batch ID G-JUN25IND02-0625 Package 086728929152953…" at bounding box center [331, 361] width 475 height 93
drag, startPoint x: 462, startPoint y: 266, endPoint x: 436, endPoint y: 155, distance: 113.7
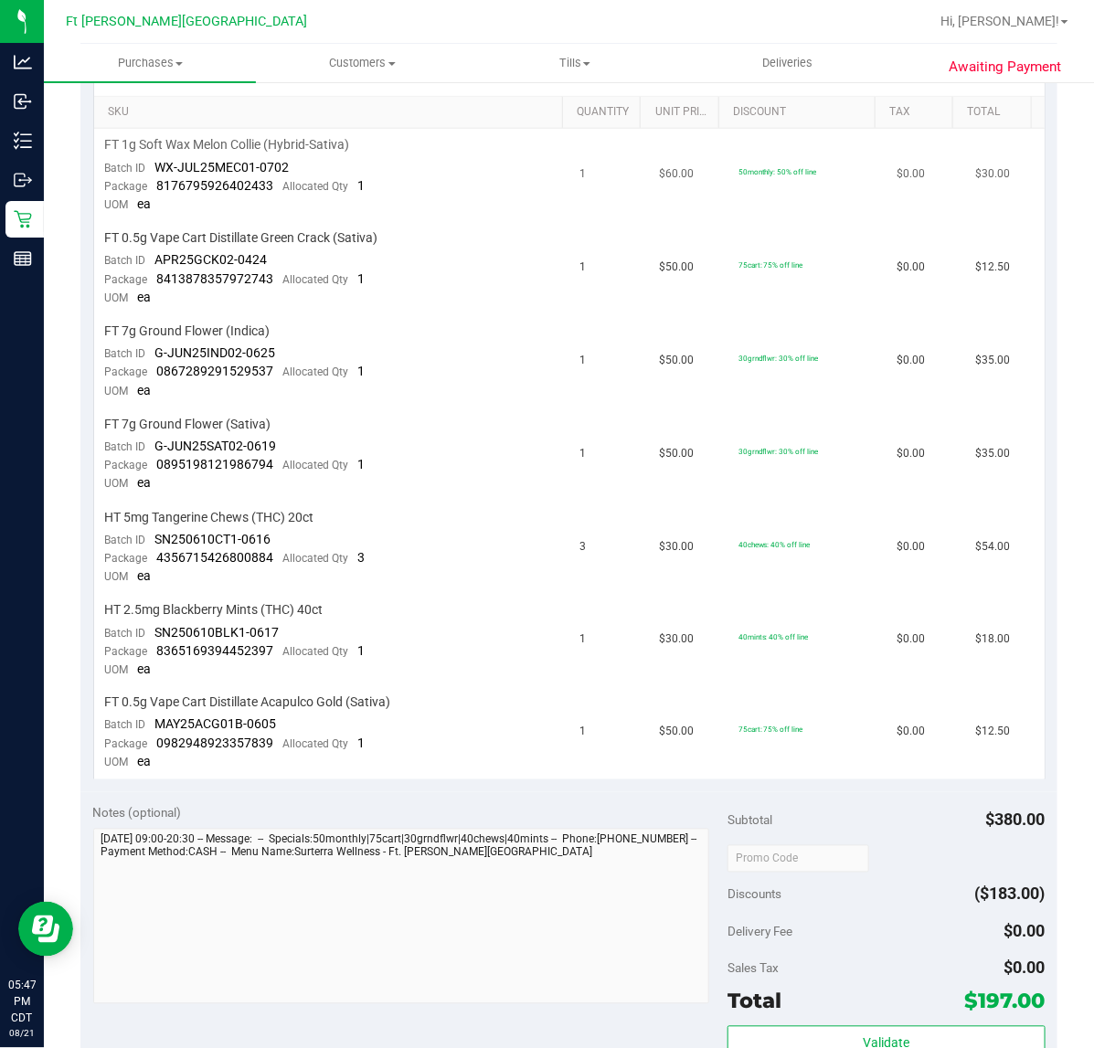
click at [462, 247] on td "FT 0.5g Vape Cart Distillate Green Crack (Sativa) Batch ID APR25GCK02-0424 Pack…" at bounding box center [331, 268] width 475 height 93
click at [436, 155] on td "FT 1g Soft Wax Melon Collie (Hybrid-Sativa) Batch ID WX-JUL25MEC01-0702 Package…" at bounding box center [331, 175] width 475 height 93
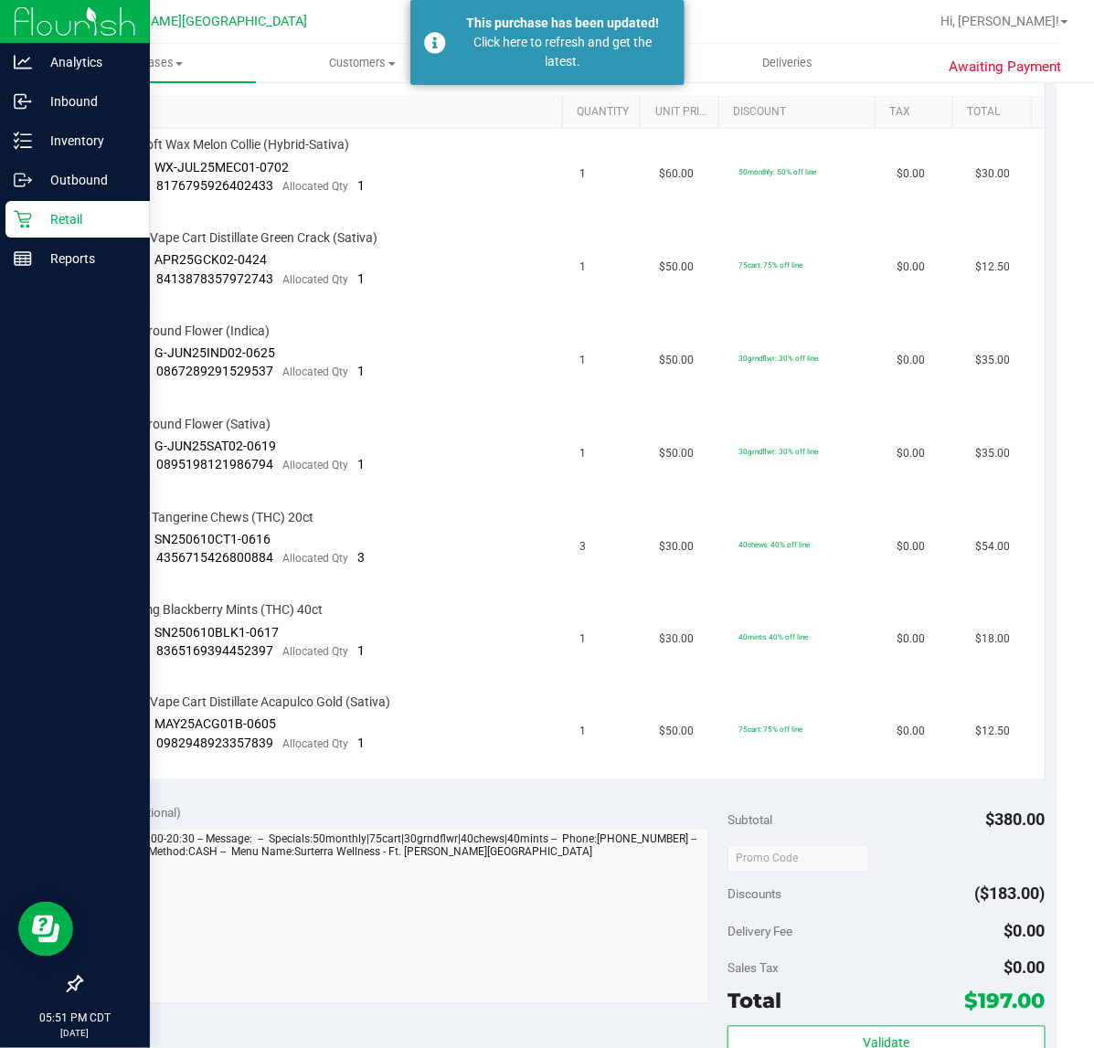
click at [35, 216] on p "Retail" at bounding box center [87, 219] width 110 height 22
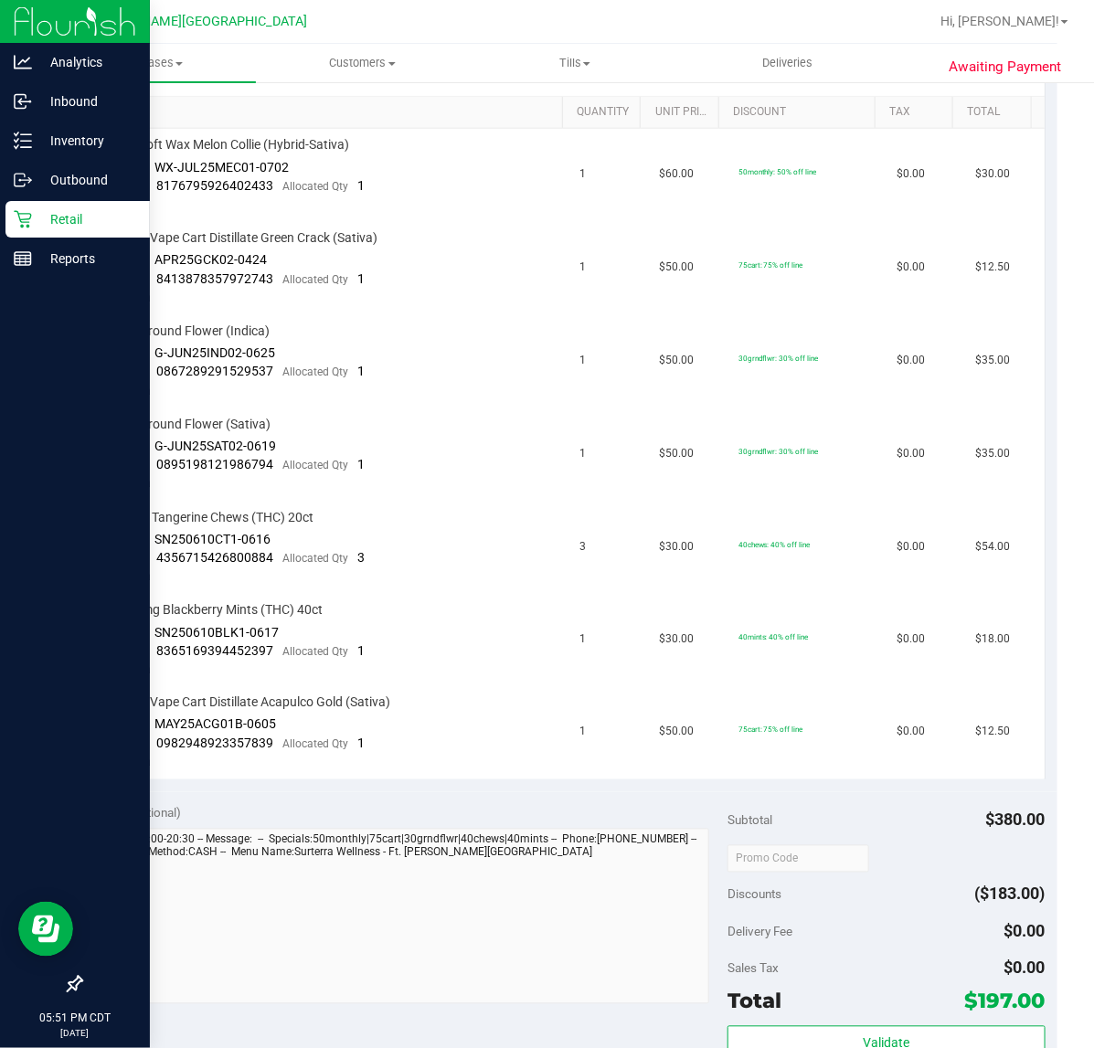
click at [35, 216] on p "Retail" at bounding box center [87, 219] width 110 height 22
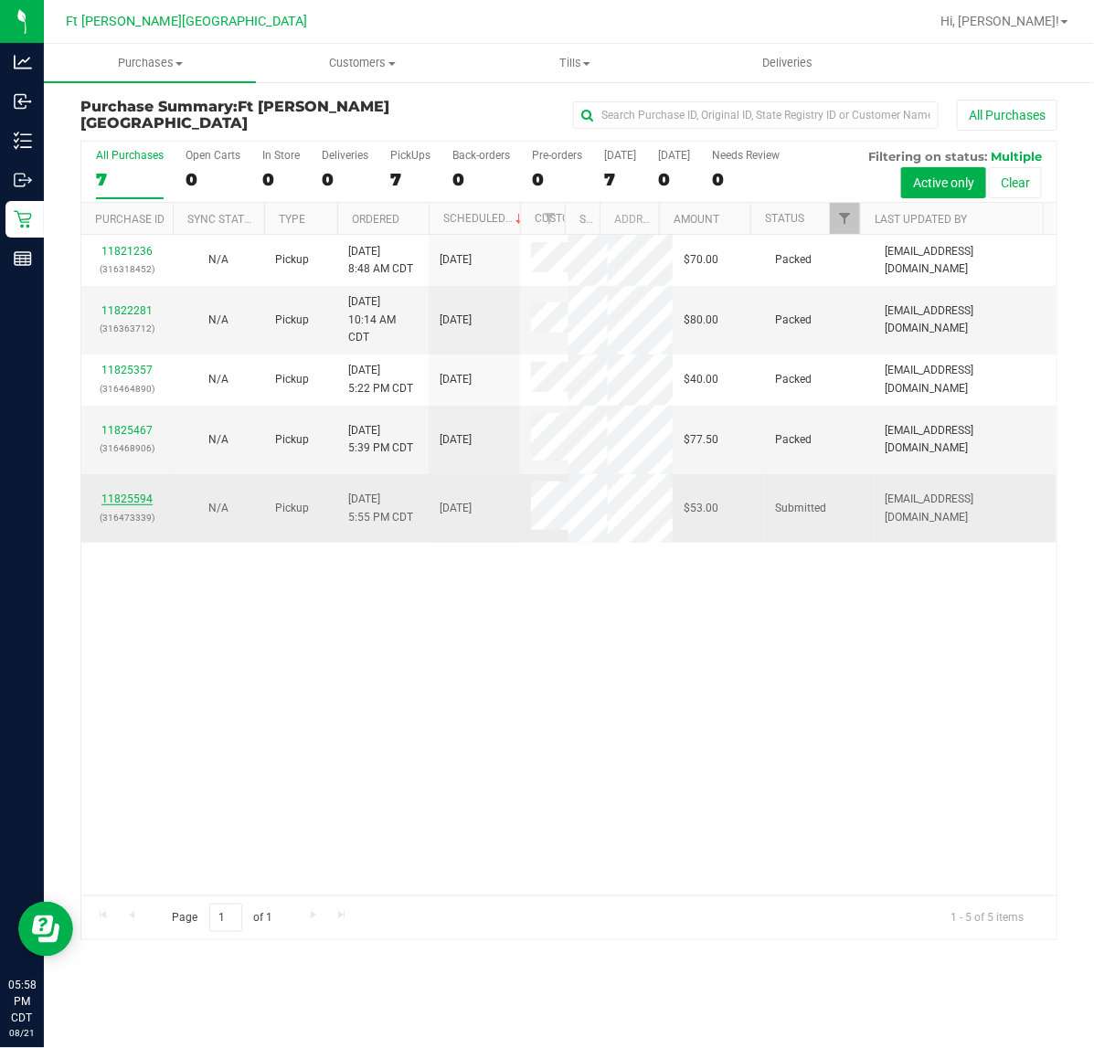
click at [128, 496] on link "11825594" at bounding box center [126, 498] width 51 height 13
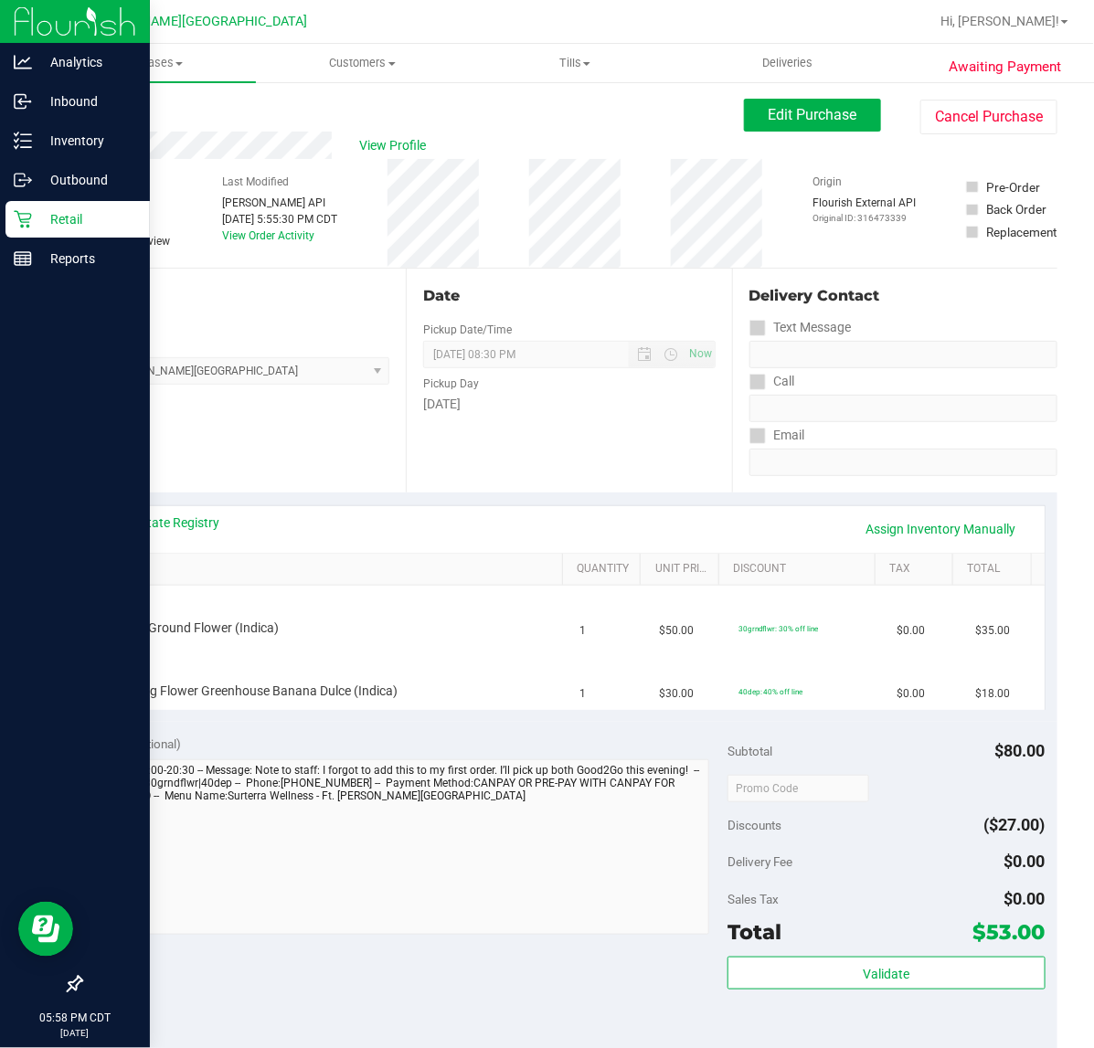
click at [37, 219] on p "Retail" at bounding box center [87, 219] width 110 height 22
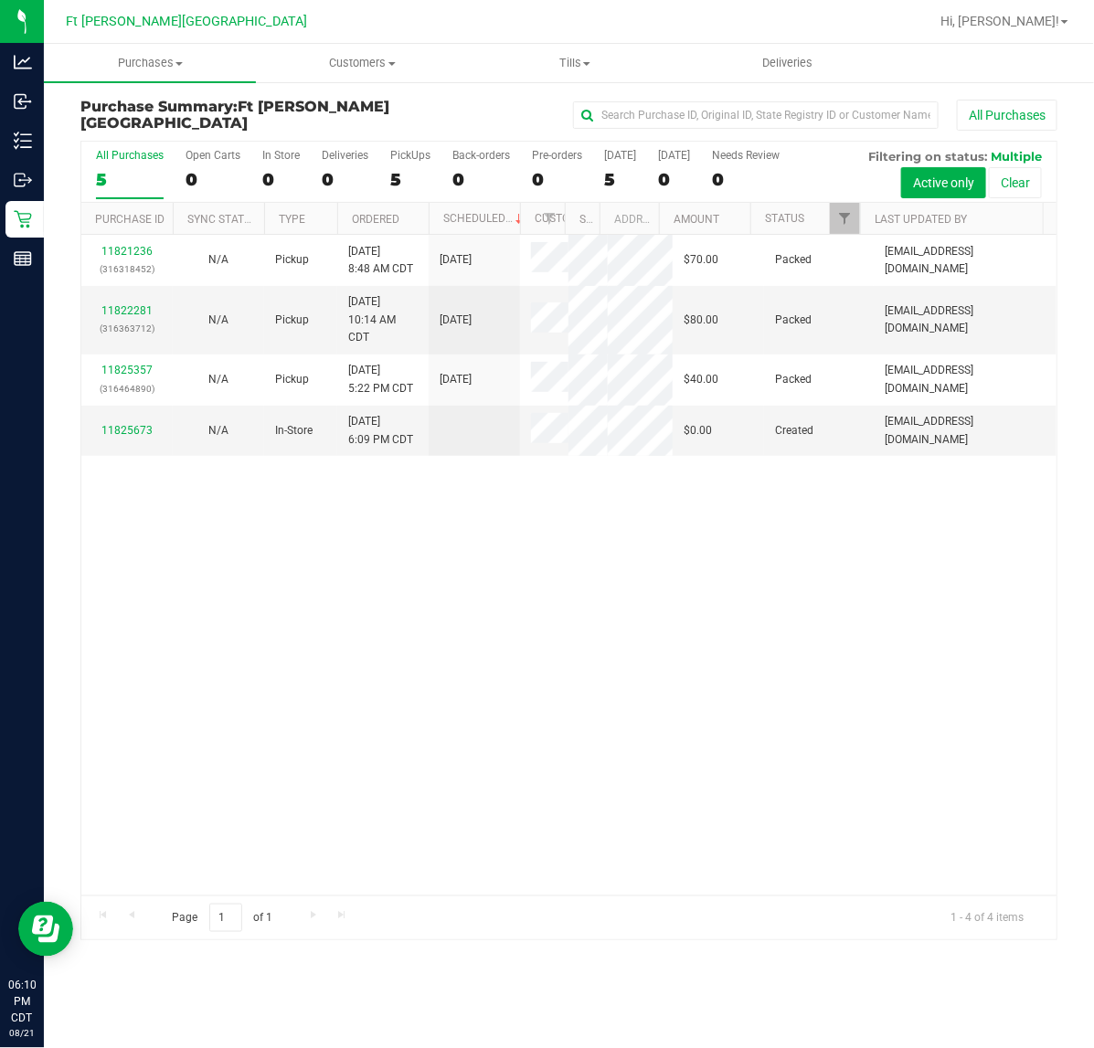
click at [390, 583] on div "11821236 (316318452) N/A Pickup [DATE] 8:48 AM CDT 8/21/2025 $70.00 Packed [EMA…" at bounding box center [568, 565] width 975 height 661
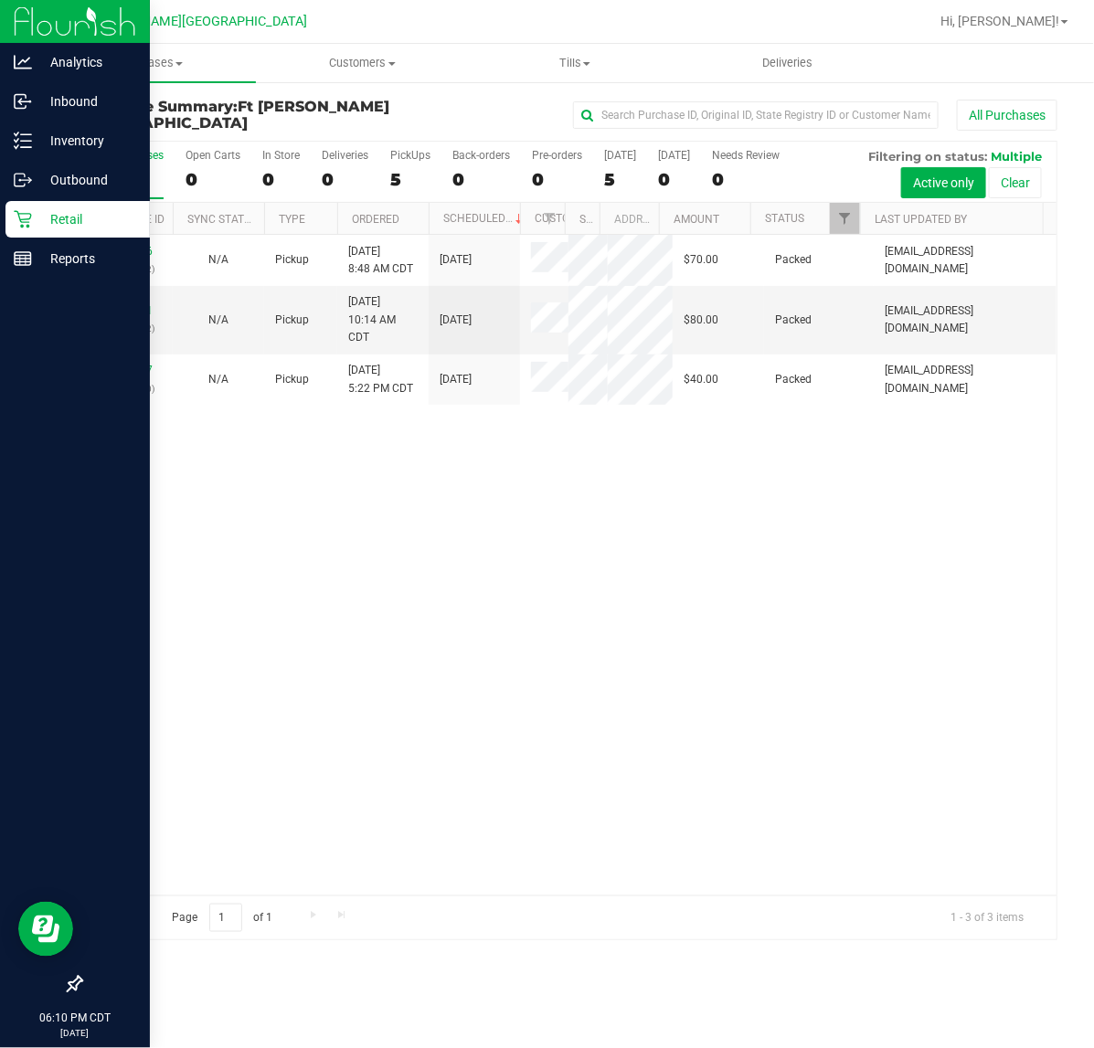
click at [23, 230] on div "Retail" at bounding box center [77, 219] width 144 height 37
